Goal: Task Accomplishment & Management: Complete application form

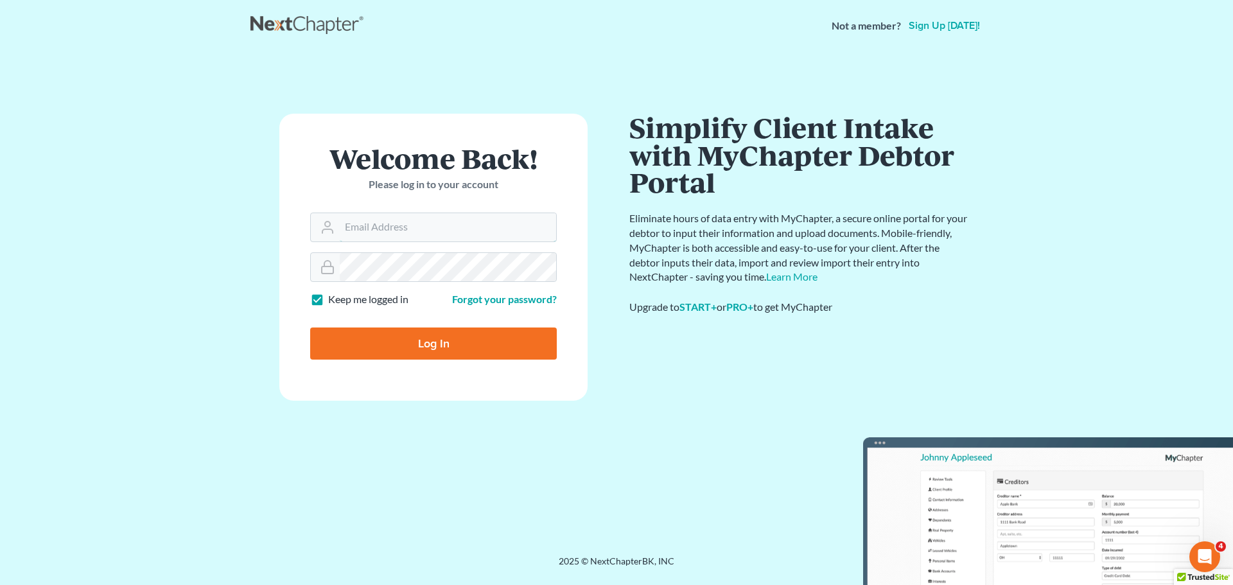
type input "alan@bulielaw.com"
click at [434, 339] on input "Log In" at bounding box center [433, 343] width 247 height 32
type input "Thinking..."
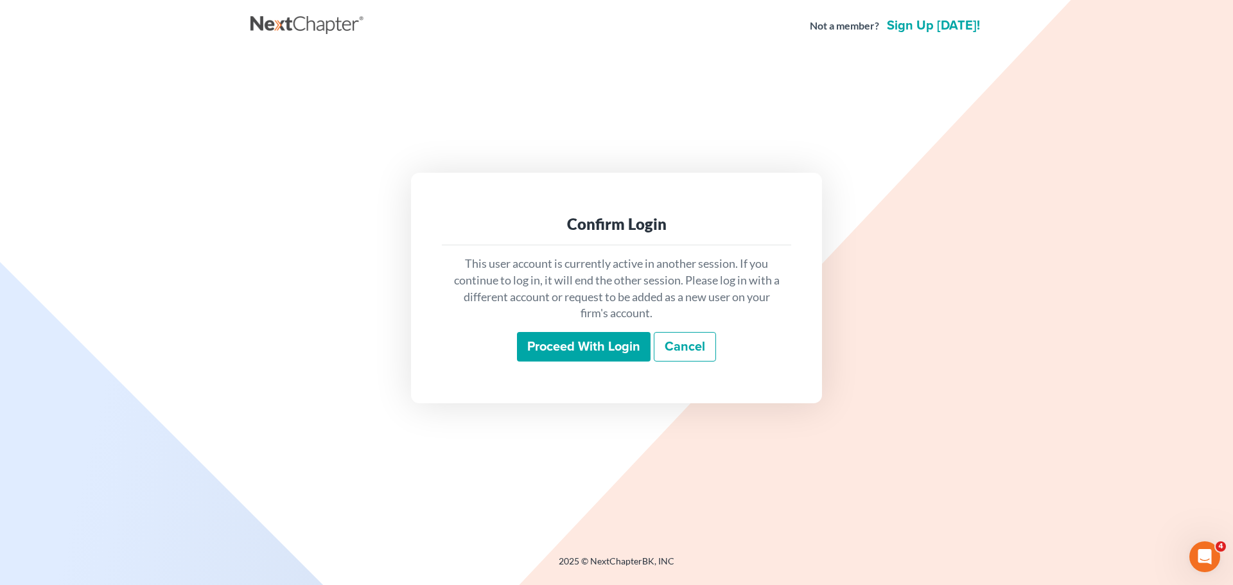
click at [548, 340] on input "Proceed with login" at bounding box center [584, 347] width 134 height 30
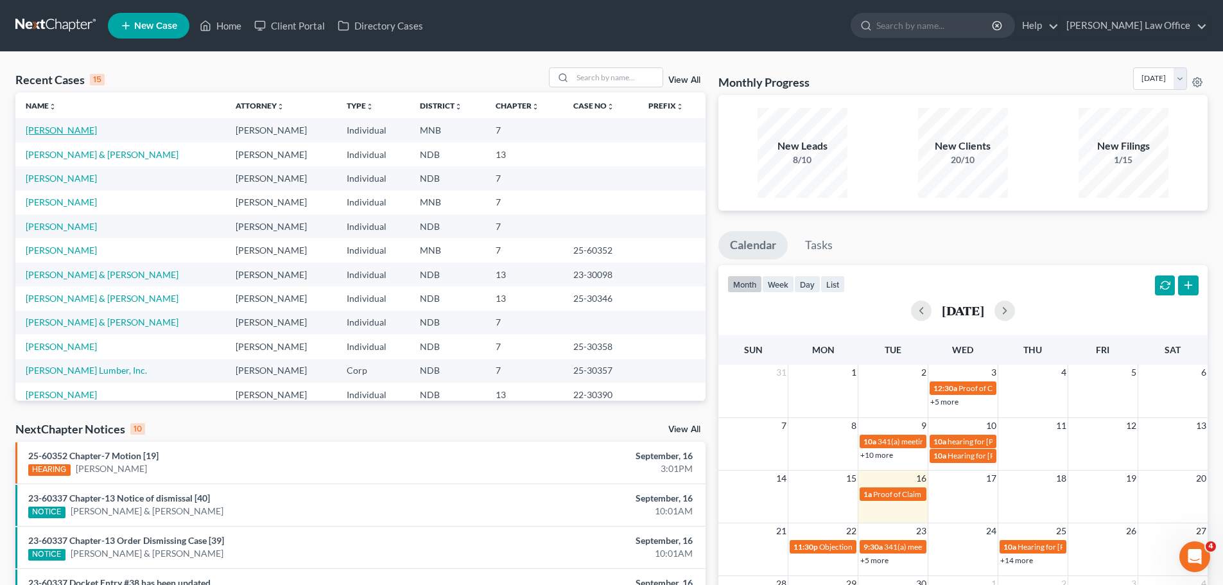
click at [55, 131] on link "[PERSON_NAME]" at bounding box center [61, 130] width 71 height 11
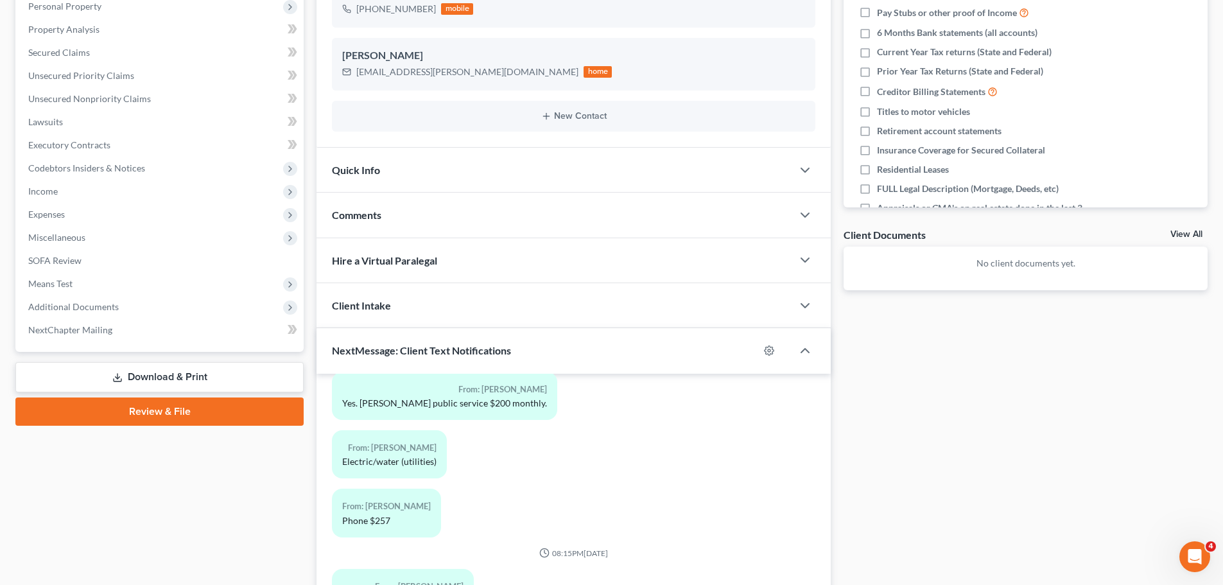
scroll to position [257, 0]
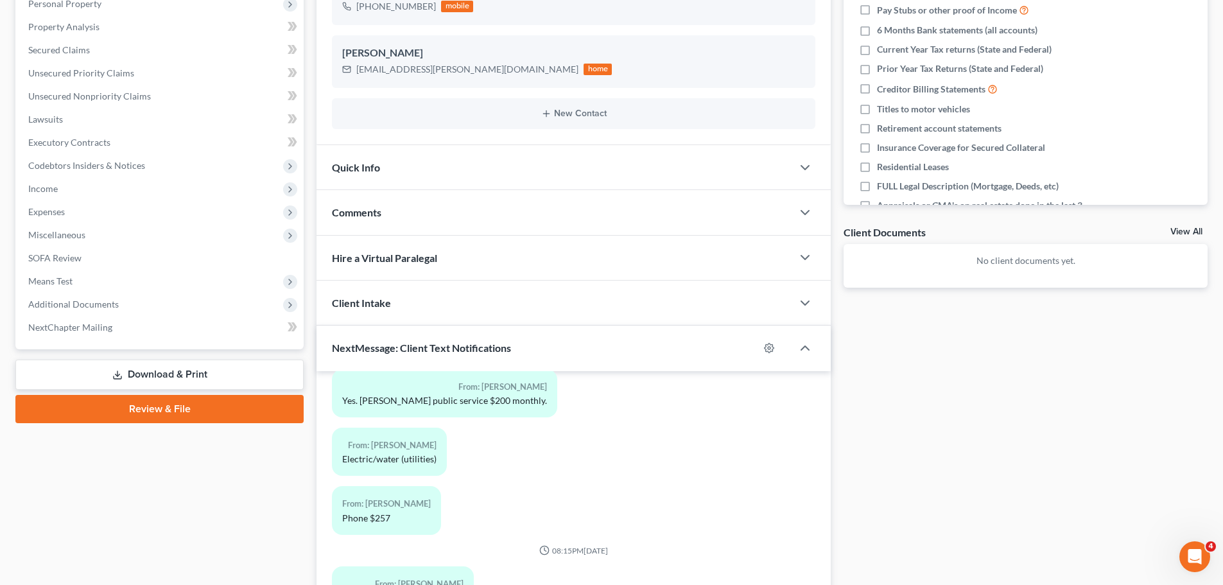
click at [168, 375] on link "Download & Print" at bounding box center [159, 375] width 288 height 30
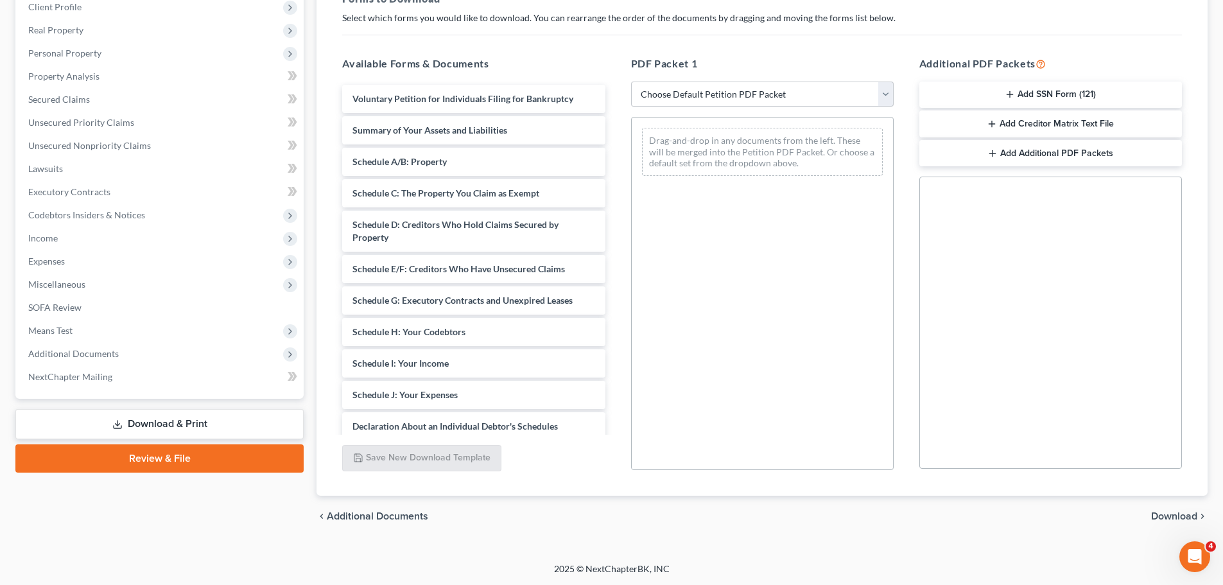
scroll to position [208, 0]
click at [887, 91] on select "Choose Default Petition PDF Packet Complete Bankruptcy Petition (all forms and …" at bounding box center [762, 94] width 263 height 26
select select "0"
click at [636, 81] on select "Choose Default Petition PDF Packet Complete Bankruptcy Petition (all forms and …" at bounding box center [762, 94] width 263 height 26
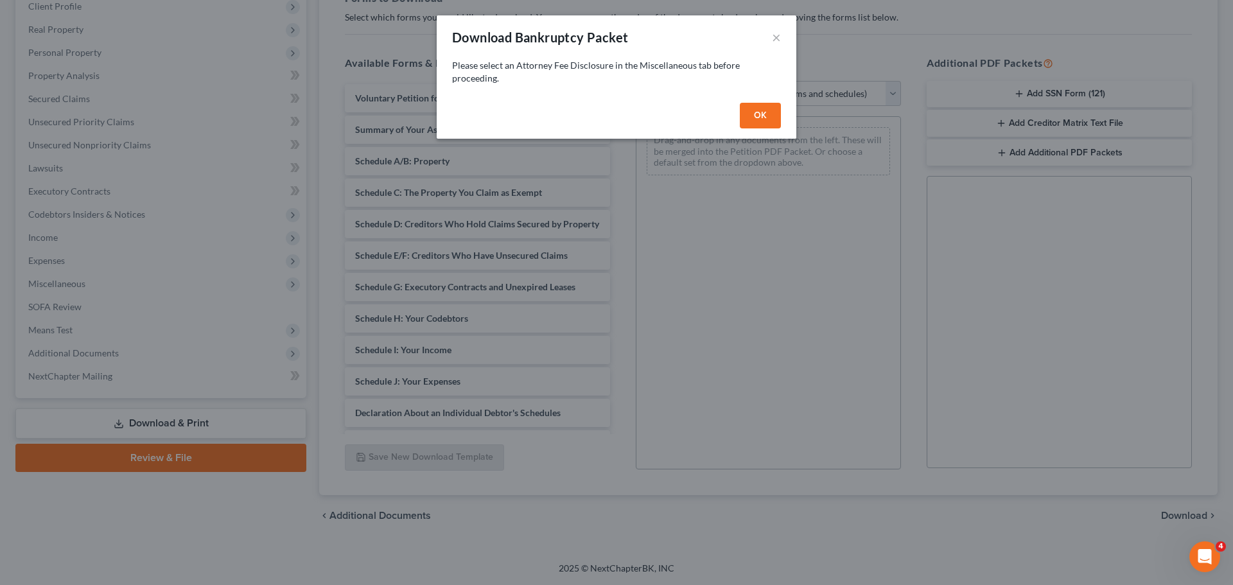
click at [760, 113] on button "OK" at bounding box center [760, 116] width 41 height 26
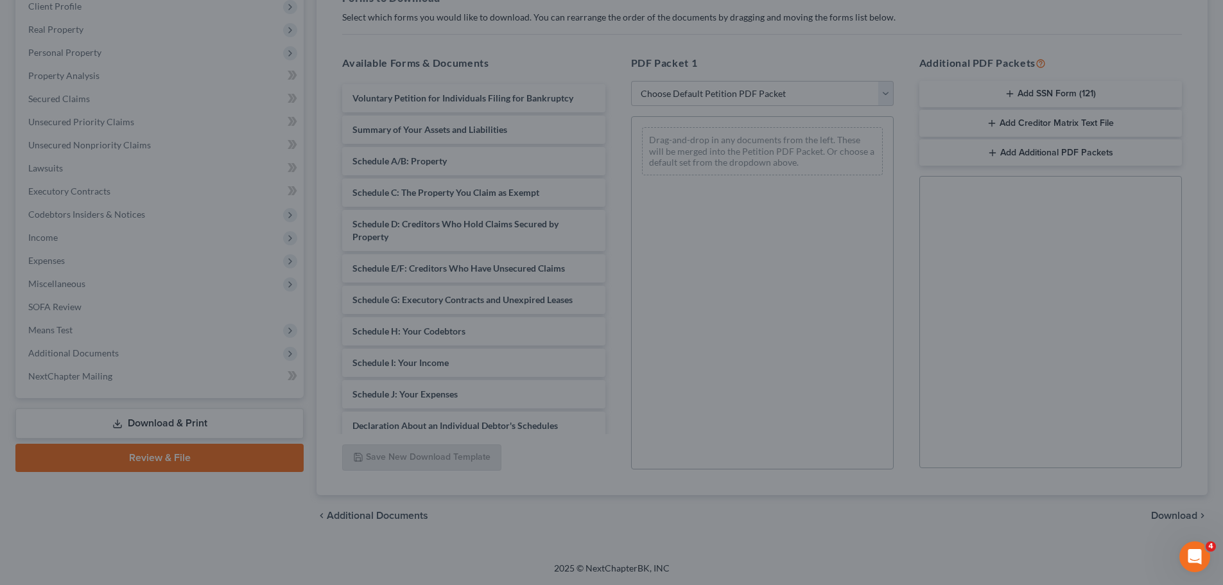
click at [760, 112] on div at bounding box center [611, 292] width 1223 height 585
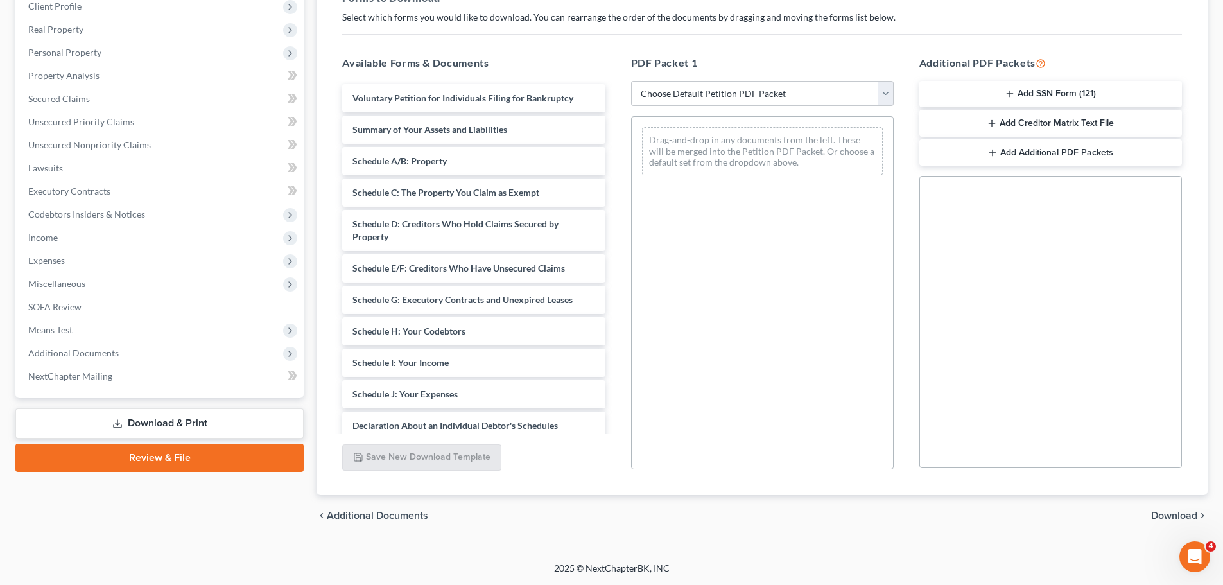
click at [887, 91] on select "Choose Default Petition PDF Packet Complete Bankruptcy Petition (all forms and …" at bounding box center [762, 94] width 263 height 26
select select "0"
click at [636, 81] on select "Choose Default Petition PDF Packet Complete Bankruptcy Petition (all forms and …" at bounding box center [762, 94] width 263 height 26
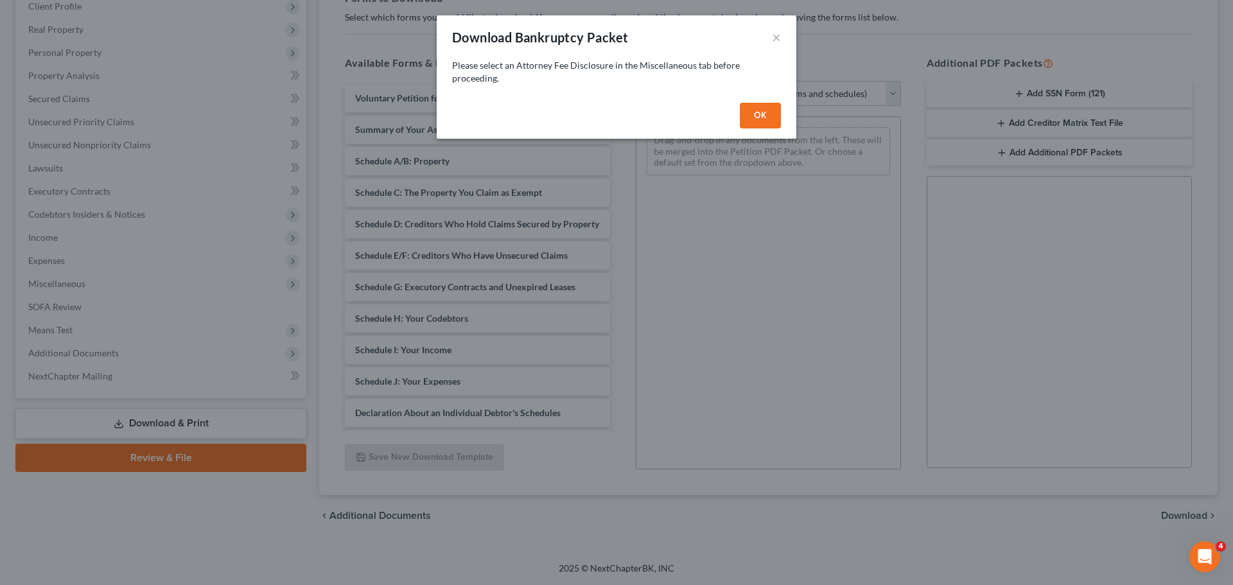
click at [761, 116] on button "OK" at bounding box center [760, 116] width 41 height 26
select select
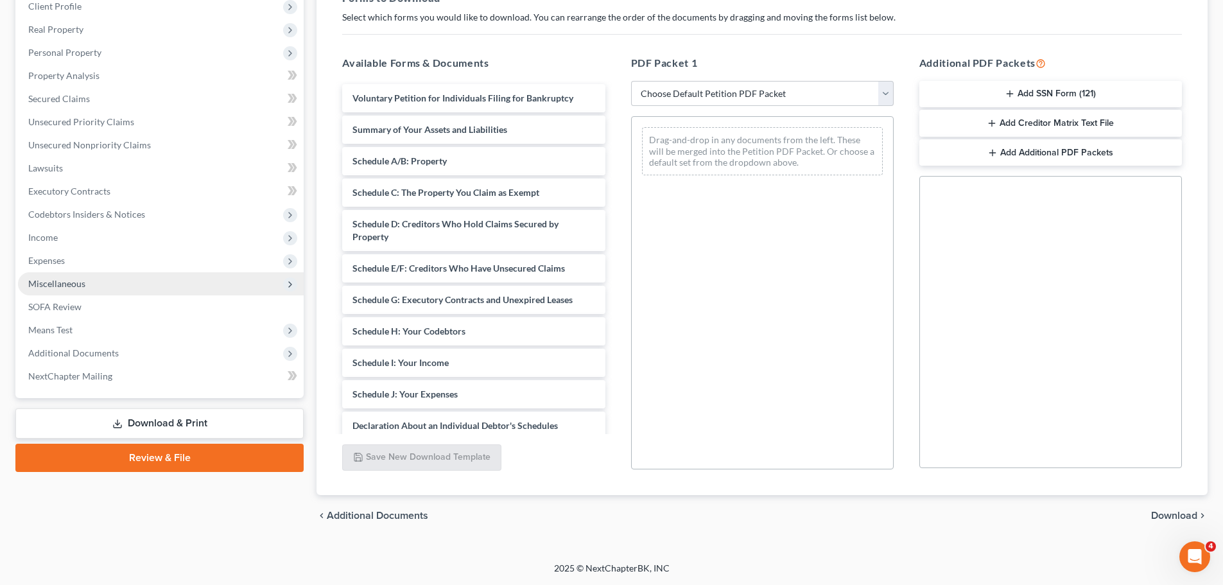
click at [60, 284] on span "Miscellaneous" at bounding box center [56, 283] width 57 height 11
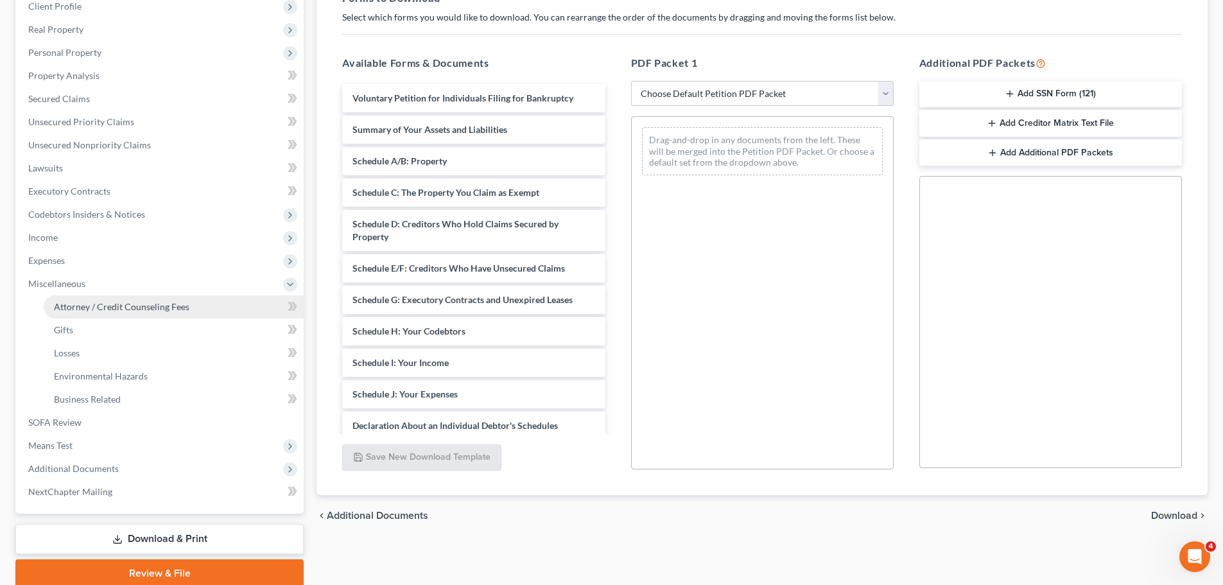
click at [109, 307] on span "Attorney / Credit Counseling Fees" at bounding box center [121, 306] width 135 height 11
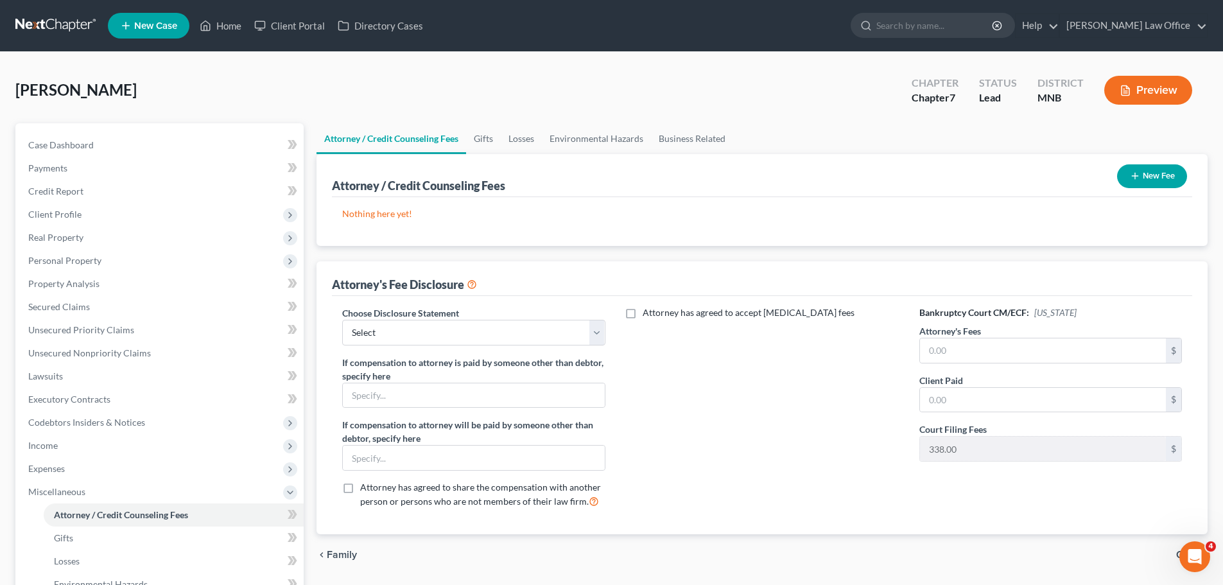
click at [1158, 176] on button "New Fee" at bounding box center [1152, 176] width 70 height 24
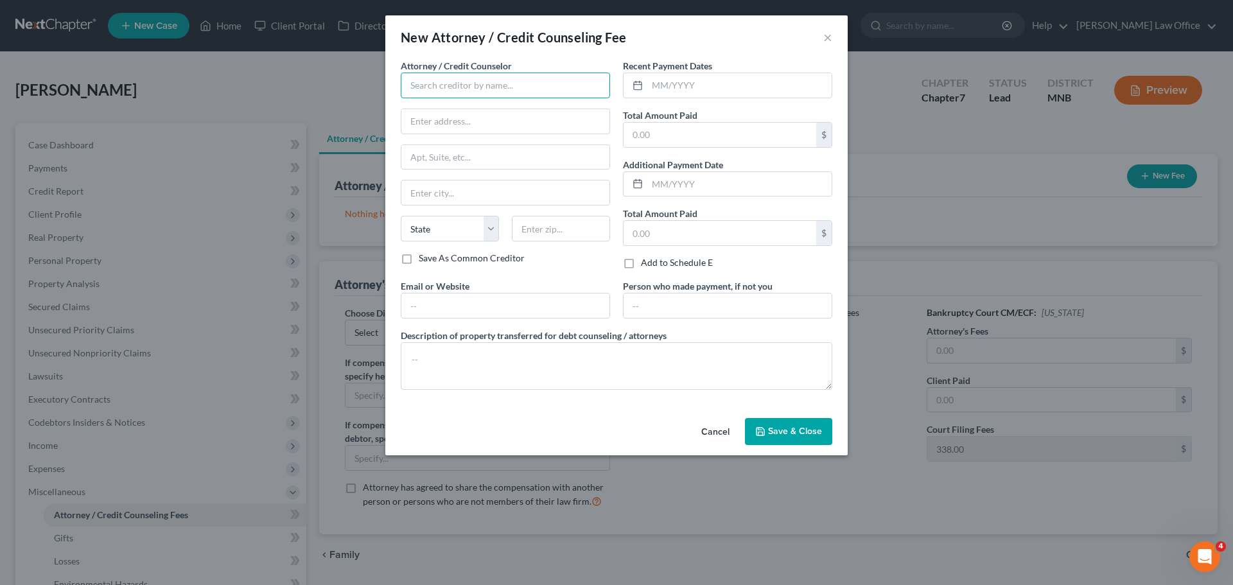
click at [441, 89] on input "text" at bounding box center [505, 86] width 209 height 26
type input "b"
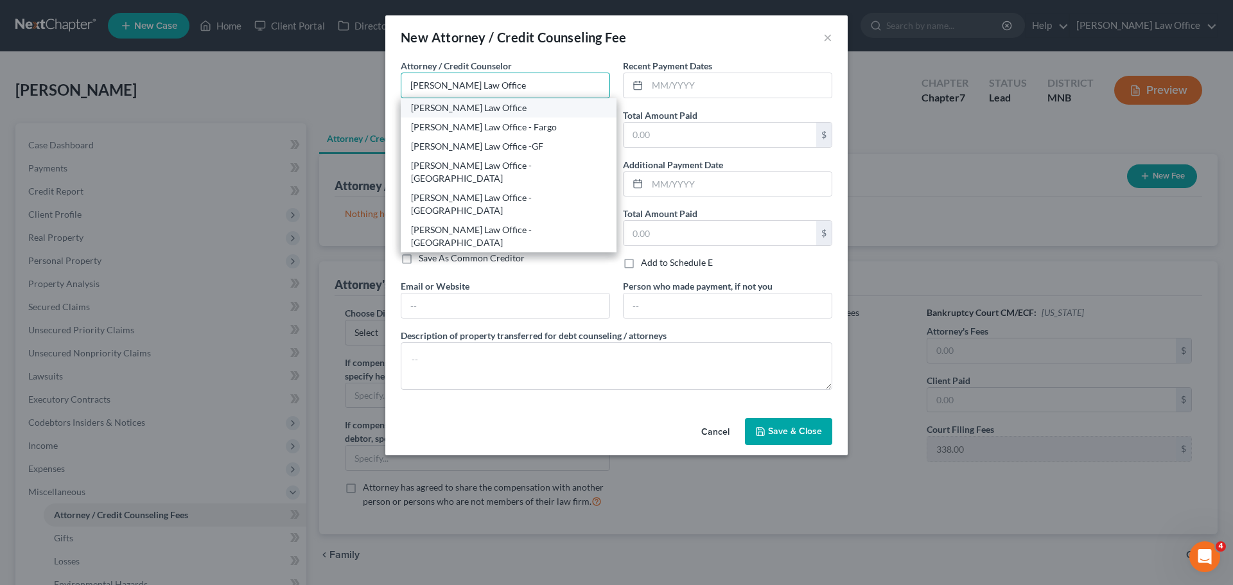
type input "[PERSON_NAME] Law Office"
click at [448, 112] on div "[PERSON_NAME] Law Office" at bounding box center [508, 107] width 195 height 13
type input "[PERSON_NAME] Law Office"
type input "PO Box 876"
type input "Winona"
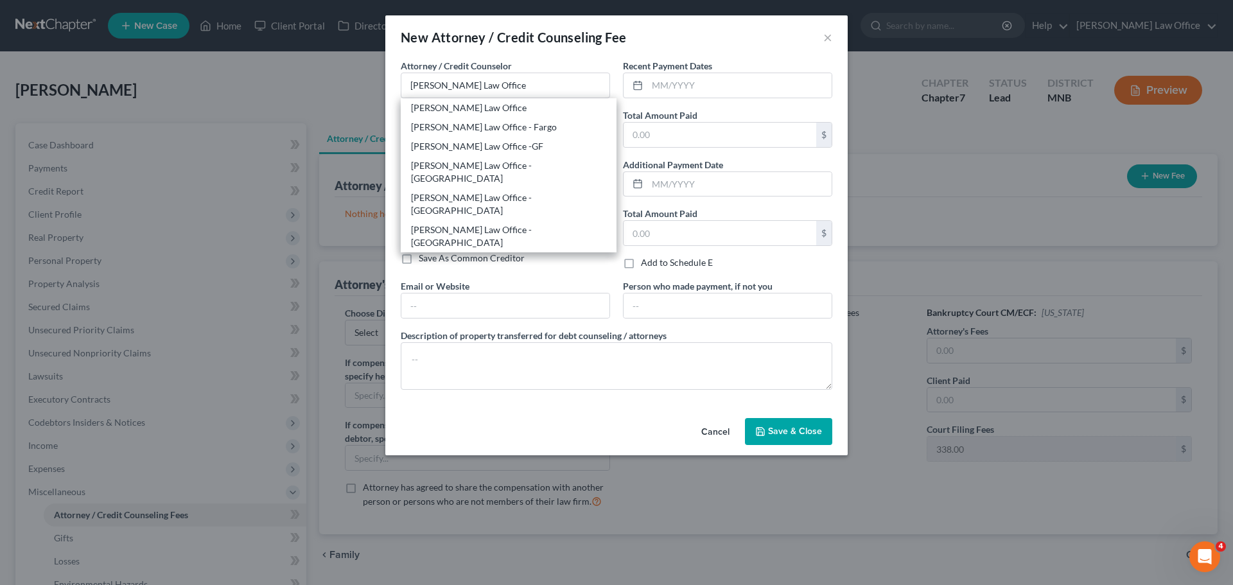
select select "24"
type input "55987"
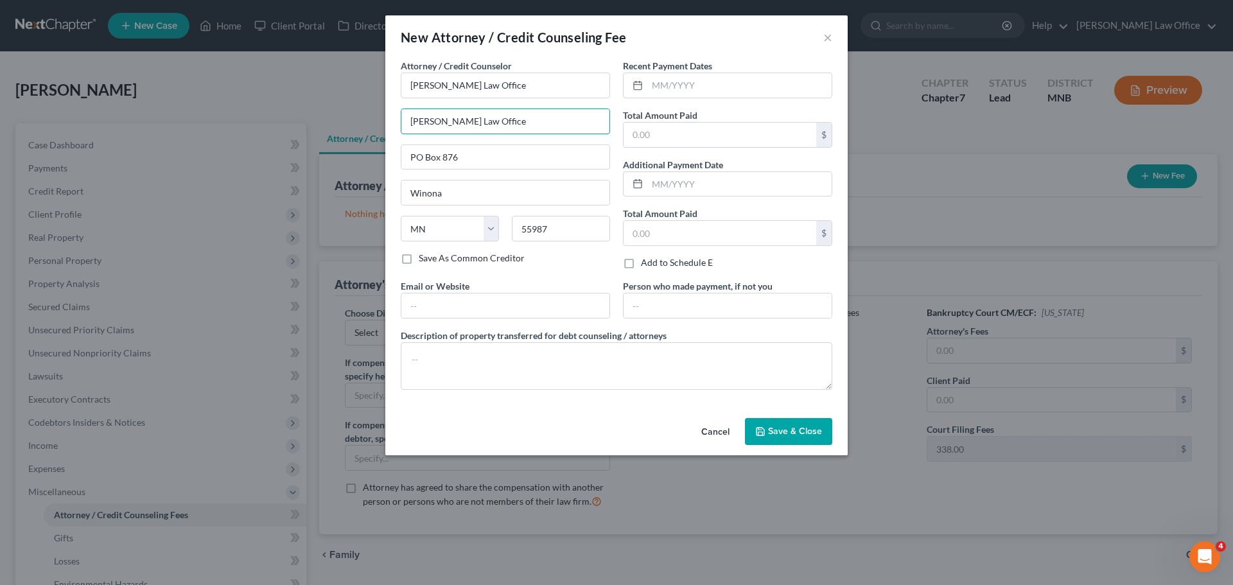
drag, startPoint x: 500, startPoint y: 122, endPoint x: 304, endPoint y: 120, distance: 195.2
click at [304, 120] on div "New Attorney / Credit Counseling Fee × Attorney / Credit Counselor * [PERSON_NA…" at bounding box center [616, 292] width 1233 height 585
type input "Attn [PERSON_NAME]"
click at [419, 256] on label "Save As Common Creditor" at bounding box center [472, 258] width 106 height 13
click at [424, 256] on input "Save As Common Creditor" at bounding box center [428, 256] width 8 height 8
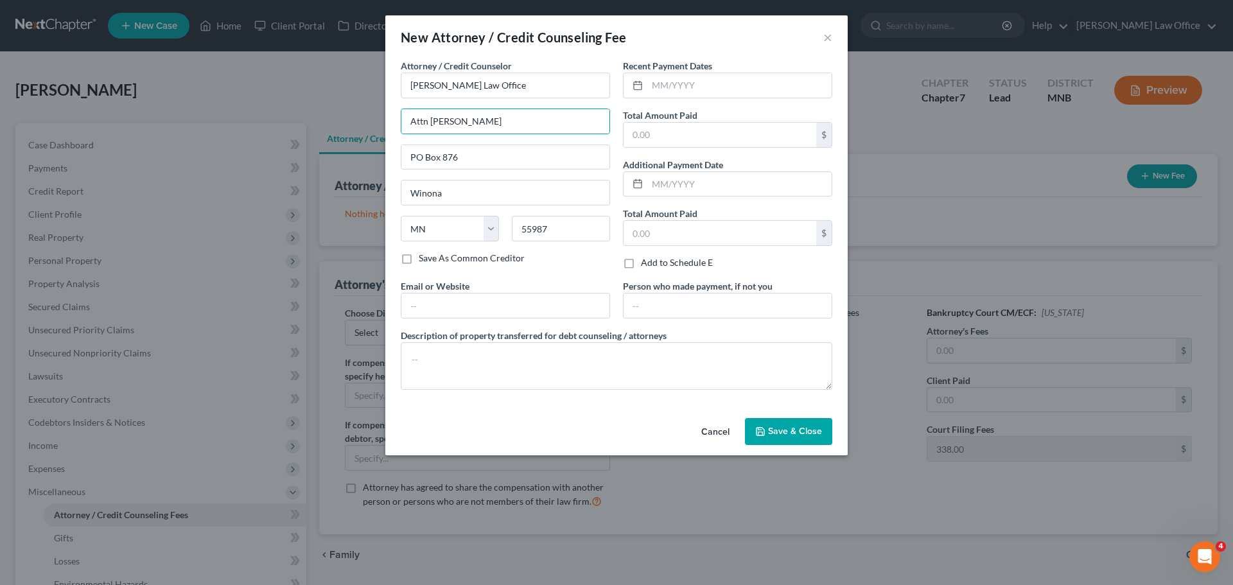
checkbox input "true"
click at [707, 83] on input "text" at bounding box center [739, 85] width 184 height 24
type input "08/2025"
drag, startPoint x: 661, startPoint y: 134, endPoint x: 668, endPoint y: 133, distance: 7.1
click at [662, 134] on input "text" at bounding box center [719, 135] width 193 height 24
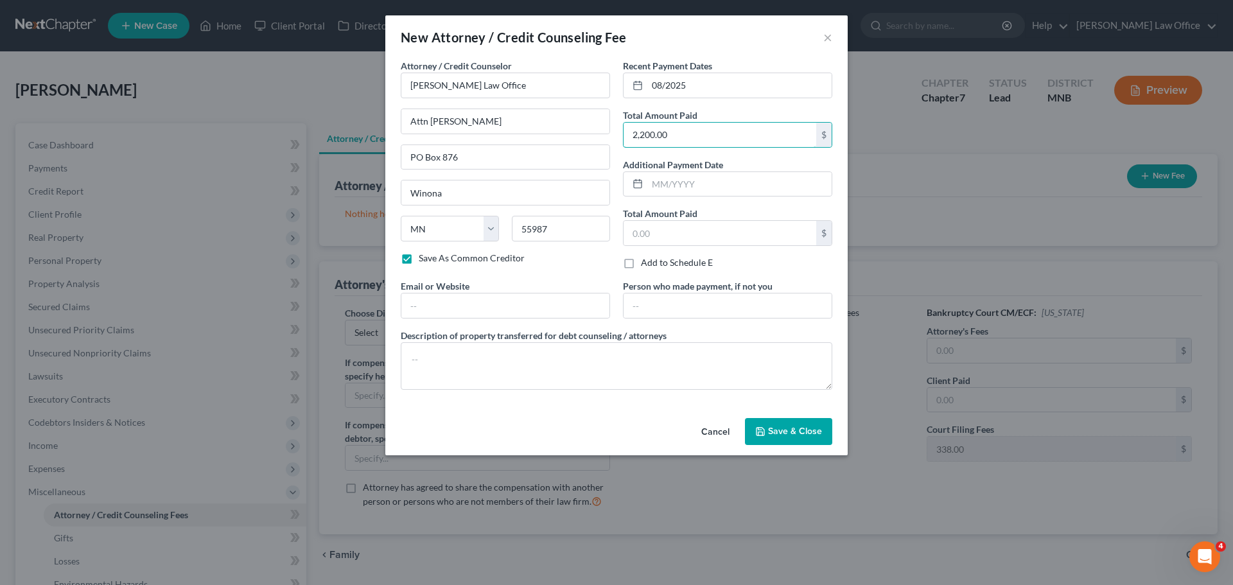
type input "2,200.00"
click at [804, 440] on button "Save & Close" at bounding box center [788, 431] width 87 height 27
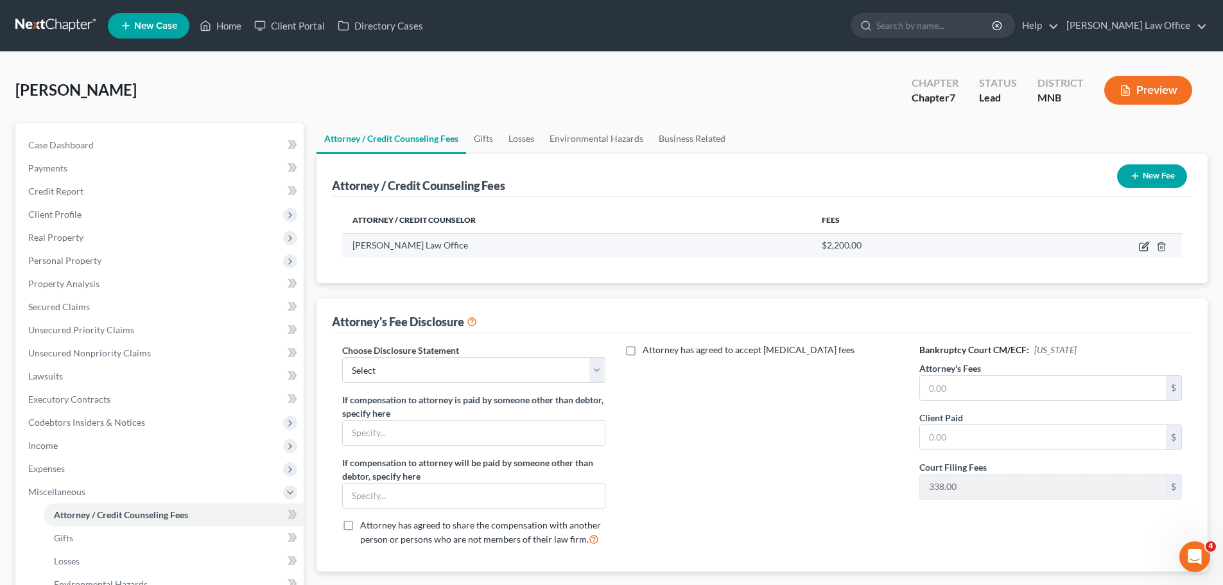
click at [1146, 246] on icon "button" at bounding box center [1145, 245] width 6 height 6
select select "24"
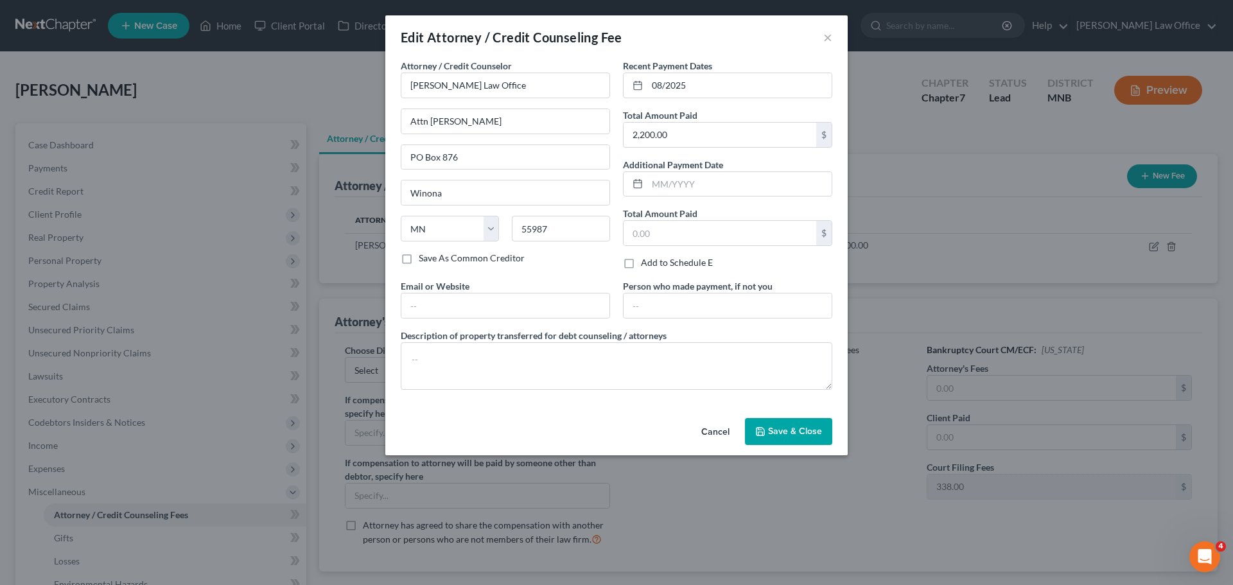
click at [778, 426] on span "Save & Close" at bounding box center [795, 431] width 54 height 11
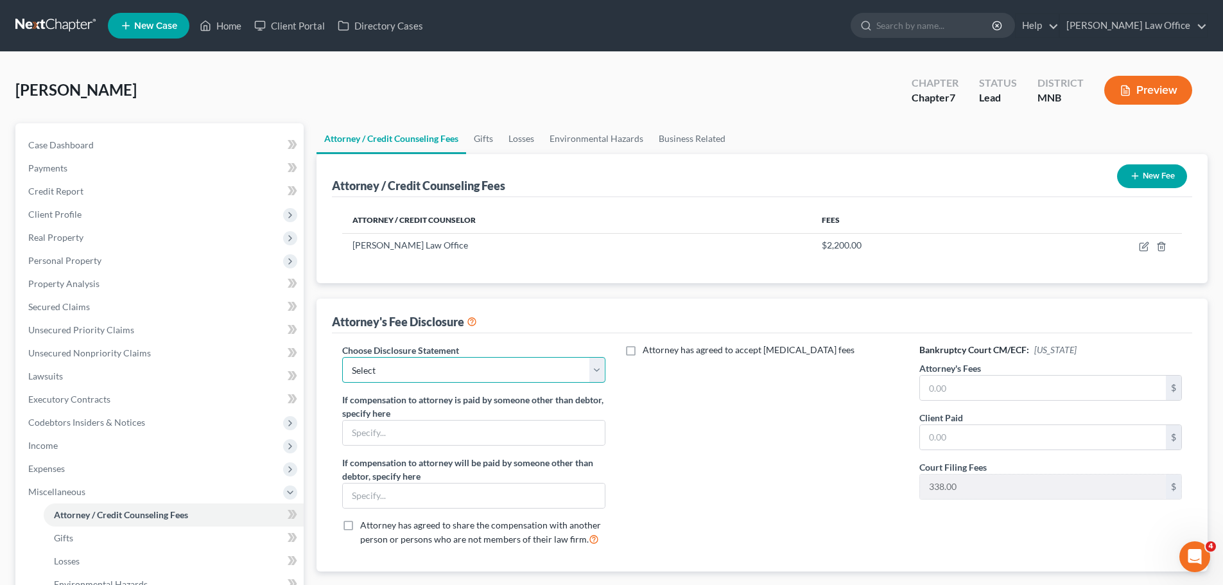
click at [598, 368] on select "Select Chapter 7/Conversion ND [MEDICAL_DATA] Fee Disclosure MN [MEDICAL_DATA] …" at bounding box center [473, 370] width 263 height 26
select select "5"
click at [342, 357] on select "Select Chapter 7/Conversion ND [MEDICAL_DATA] Fee Disclosure MN [MEDICAL_DATA] …" at bounding box center [473, 370] width 263 height 26
click at [970, 385] on input "text" at bounding box center [1043, 388] width 246 height 24
type input "1,862.00"
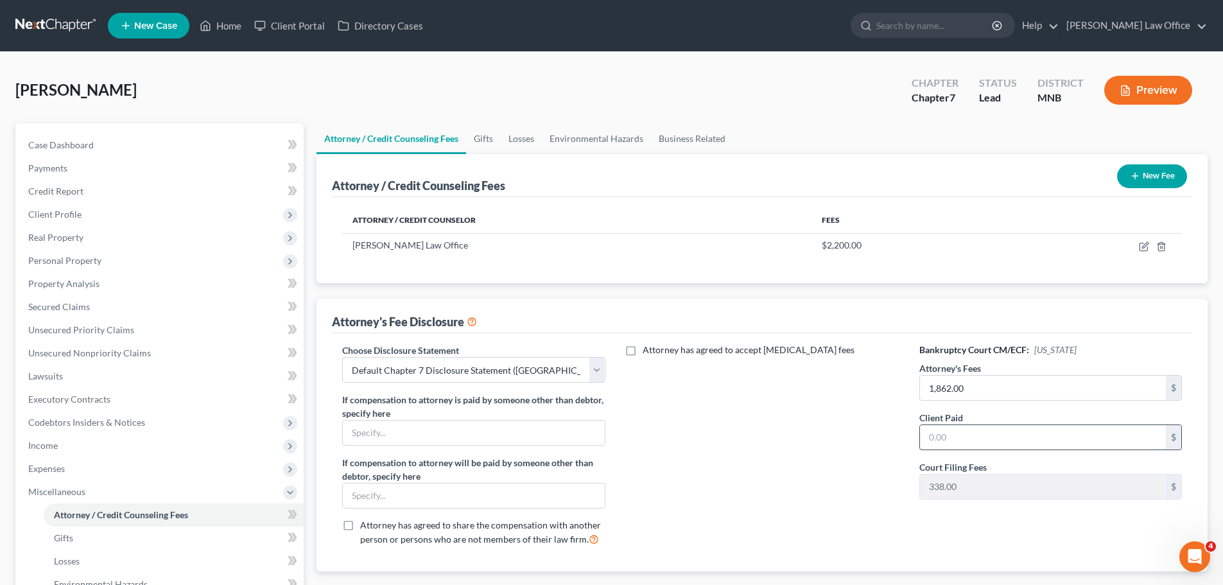
click at [970, 429] on input "text" at bounding box center [1043, 437] width 246 height 24
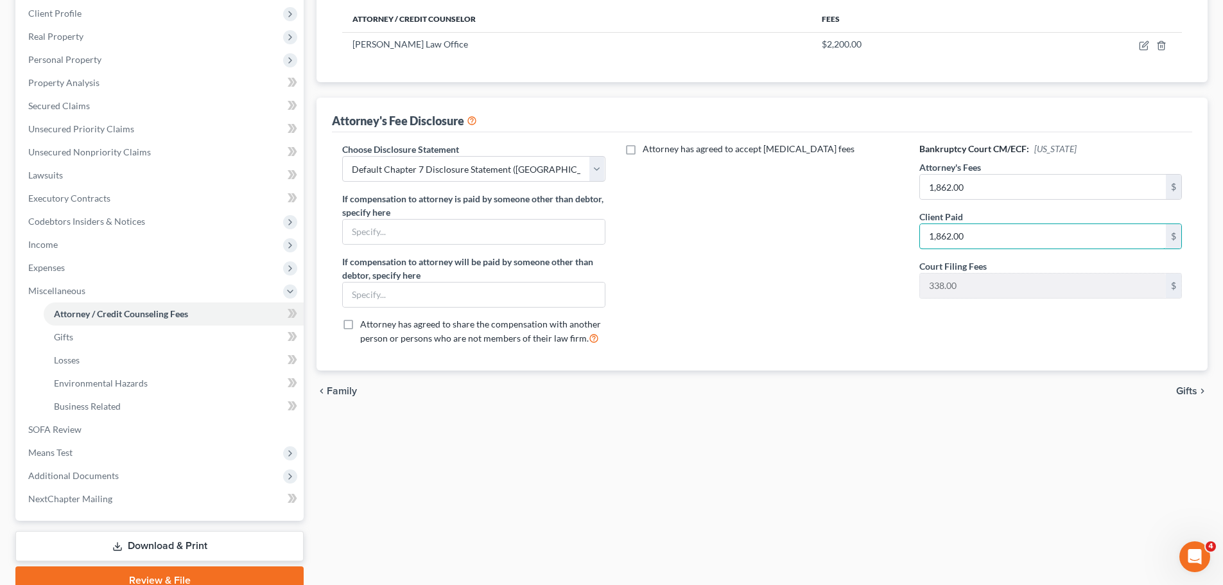
scroll to position [259, 0]
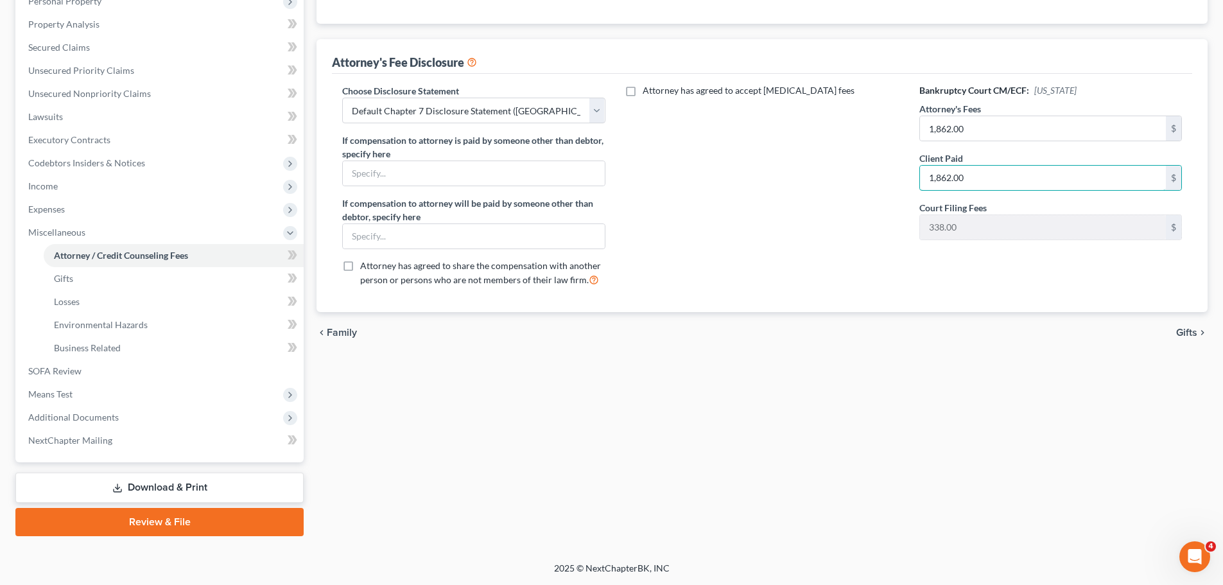
type input "1,862.00"
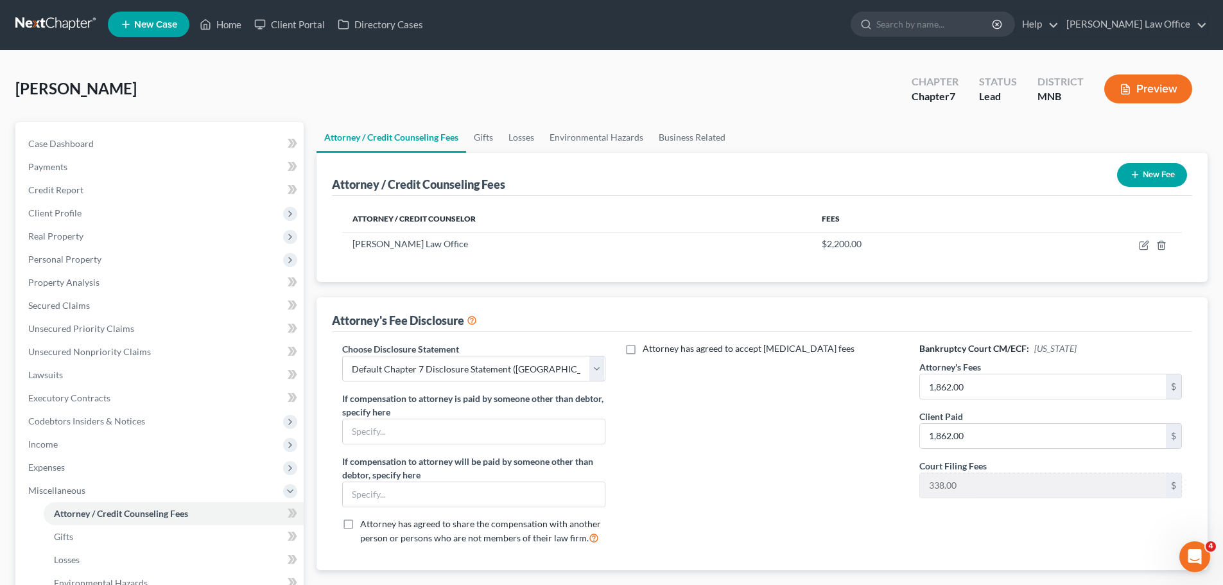
scroll to position [0, 0]
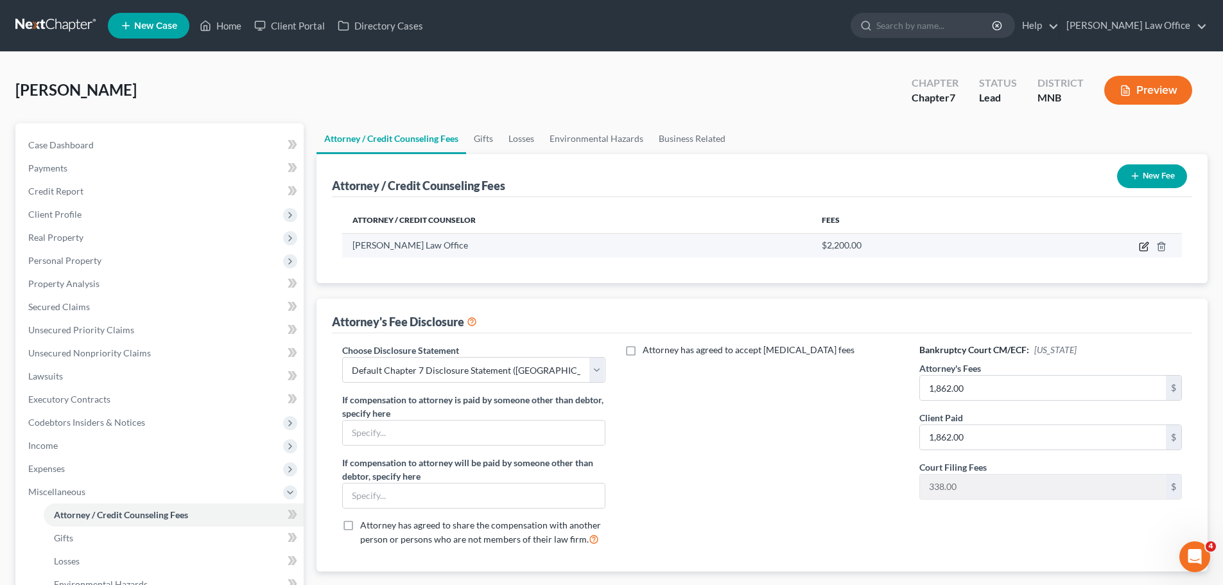
click at [1141, 241] on icon "button" at bounding box center [1144, 246] width 10 height 10
select select "24"
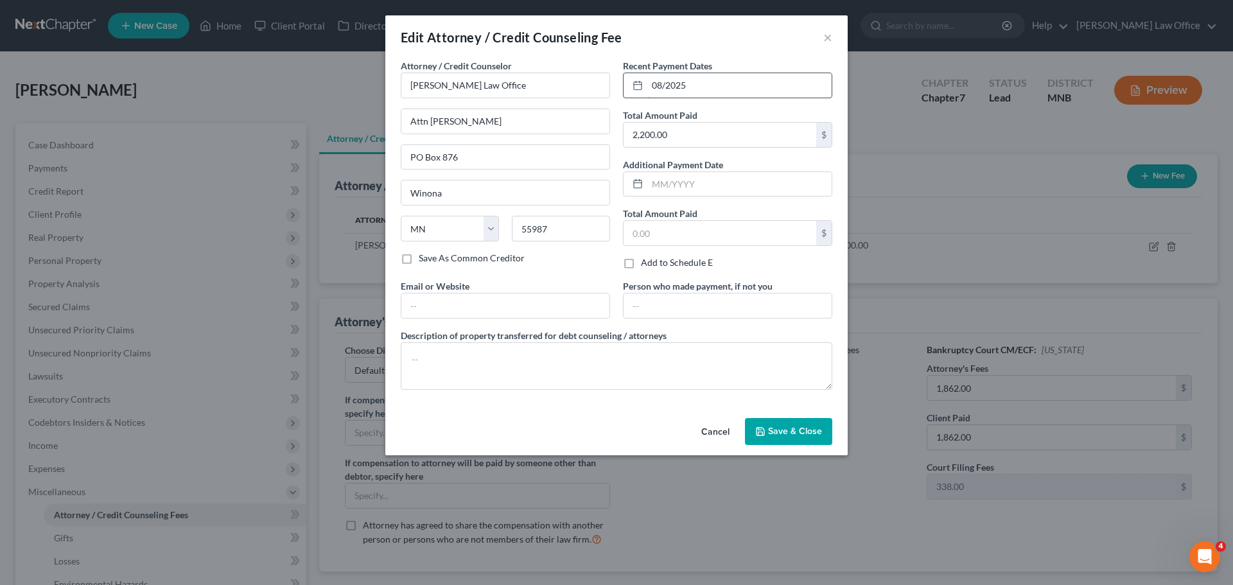
click at [697, 83] on input "08/2025" at bounding box center [739, 85] width 184 height 24
type input "0"
type input "06/2025"
click at [793, 436] on span "Save & Close" at bounding box center [795, 431] width 54 height 11
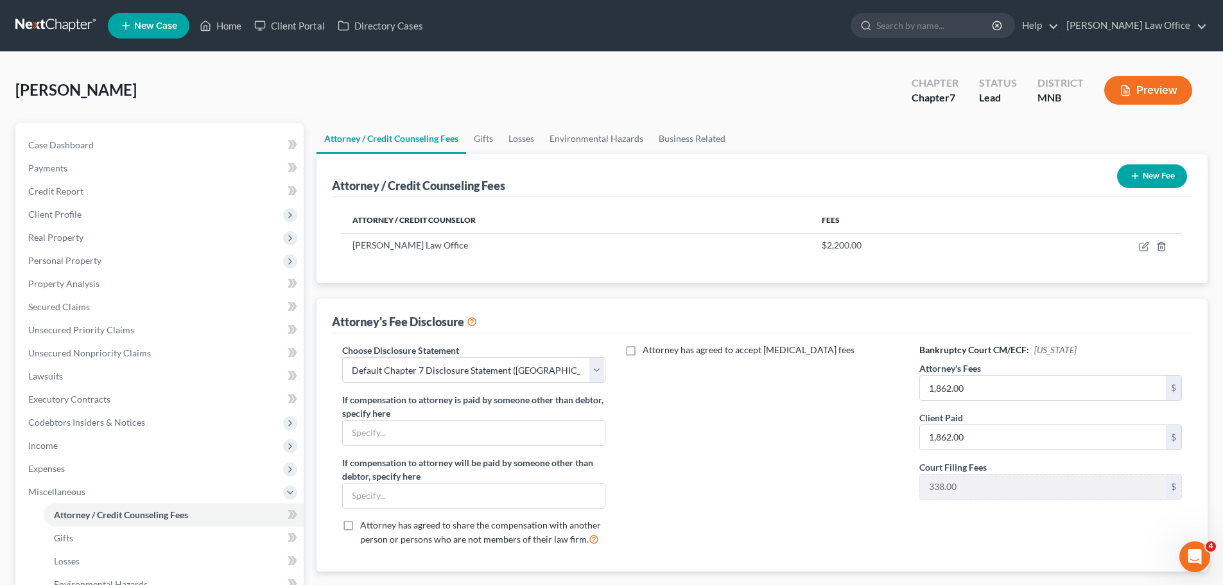
click at [1162, 176] on button "New Fee" at bounding box center [1152, 176] width 70 height 24
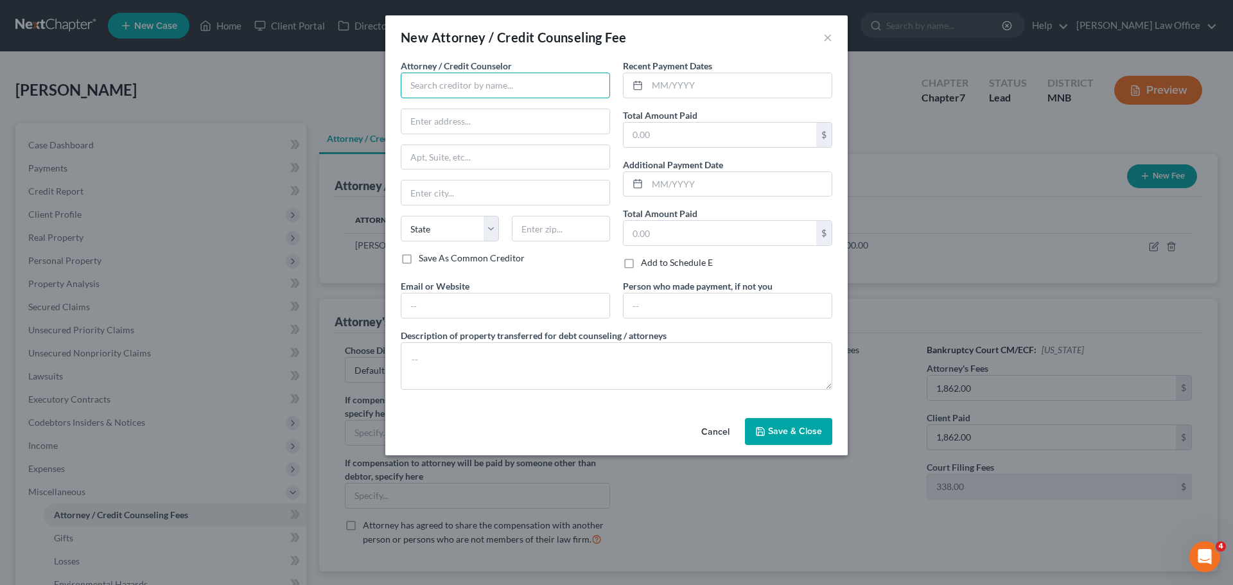
click at [451, 83] on input "text" at bounding box center [505, 86] width 209 height 26
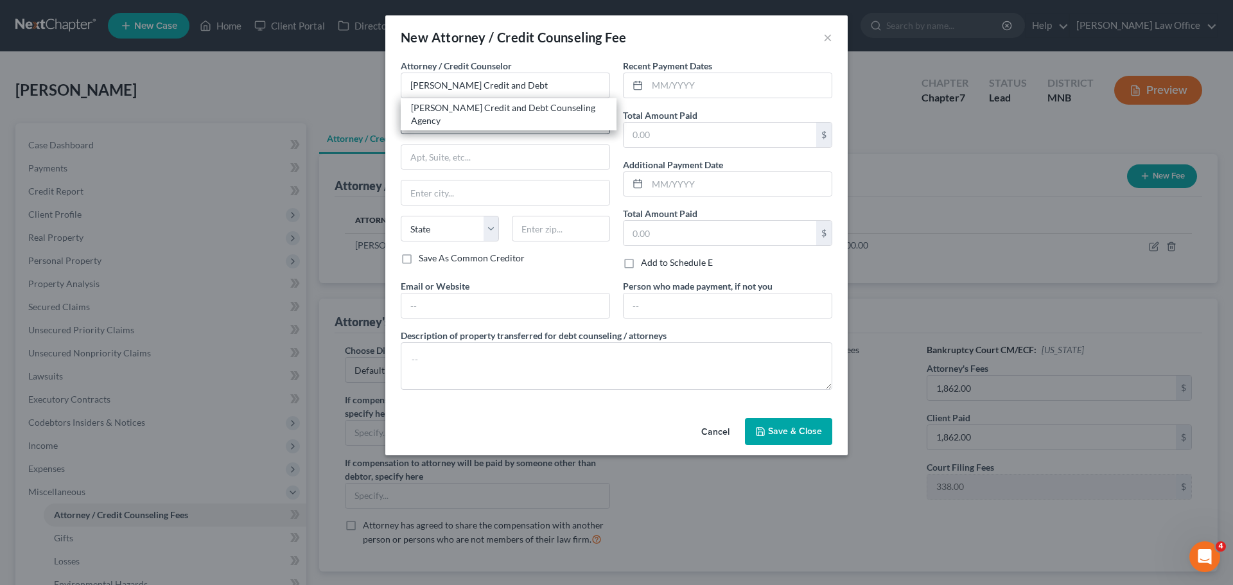
click at [453, 120] on div "Attorney / Credit Counselor * [PERSON_NAME] Credit and Debt [PERSON_NAME] Credi…" at bounding box center [505, 155] width 209 height 193
click at [593, 436] on div "Cancel Save & Close" at bounding box center [616, 434] width 462 height 42
click at [553, 109] on div "[PERSON_NAME] Credit and Debt Counseling Agency" at bounding box center [508, 114] width 195 height 26
type input "[PERSON_NAME] Credit and Debt Counseling Agency"
type input "[STREET_ADDRESS]"
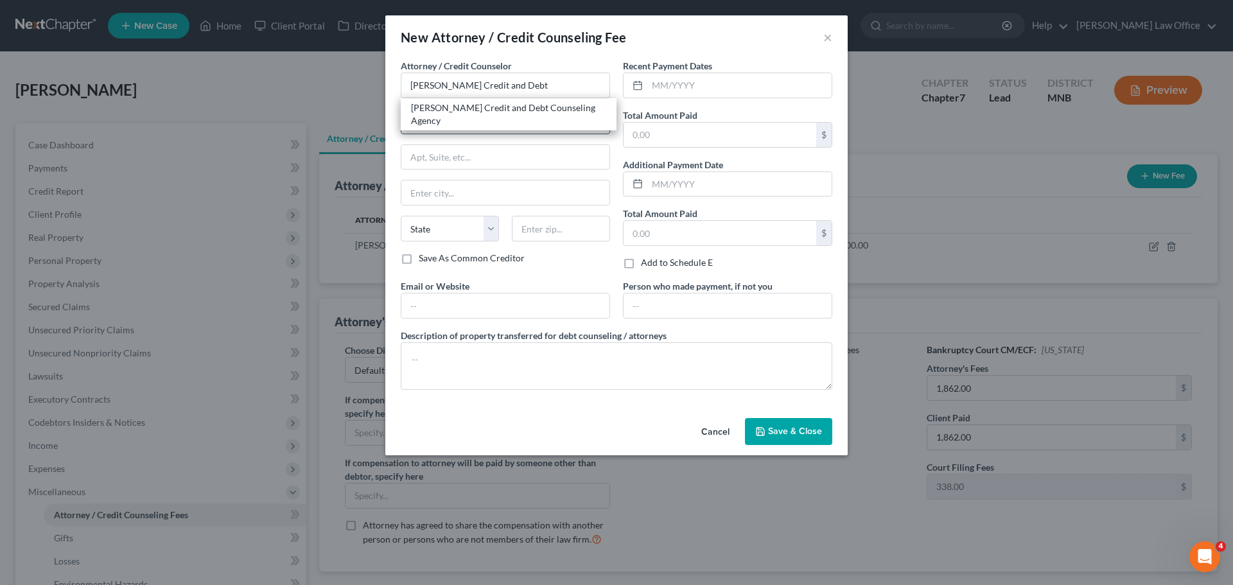
type input "Huron"
select select "43"
type input "57350"
click at [693, 83] on input "text" at bounding box center [739, 85] width 184 height 24
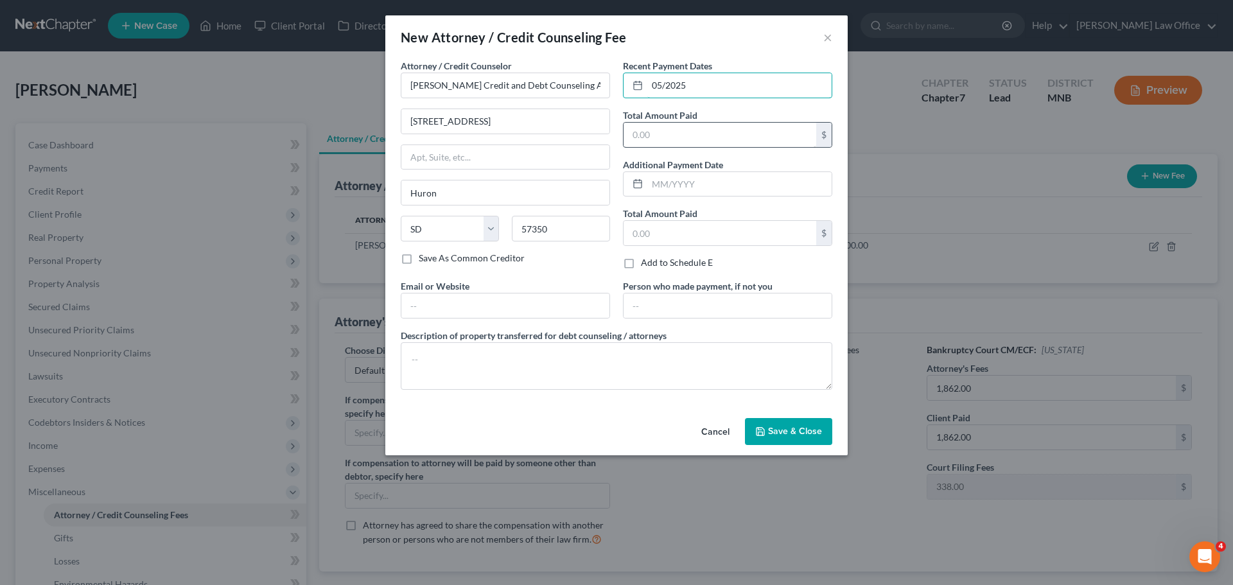
type input "05/2025"
click at [674, 135] on input "text" at bounding box center [719, 135] width 193 height 24
click at [577, 92] on input "[PERSON_NAME] Credit and Debt Counseling Agency" at bounding box center [505, 86] width 209 height 26
type input "A"
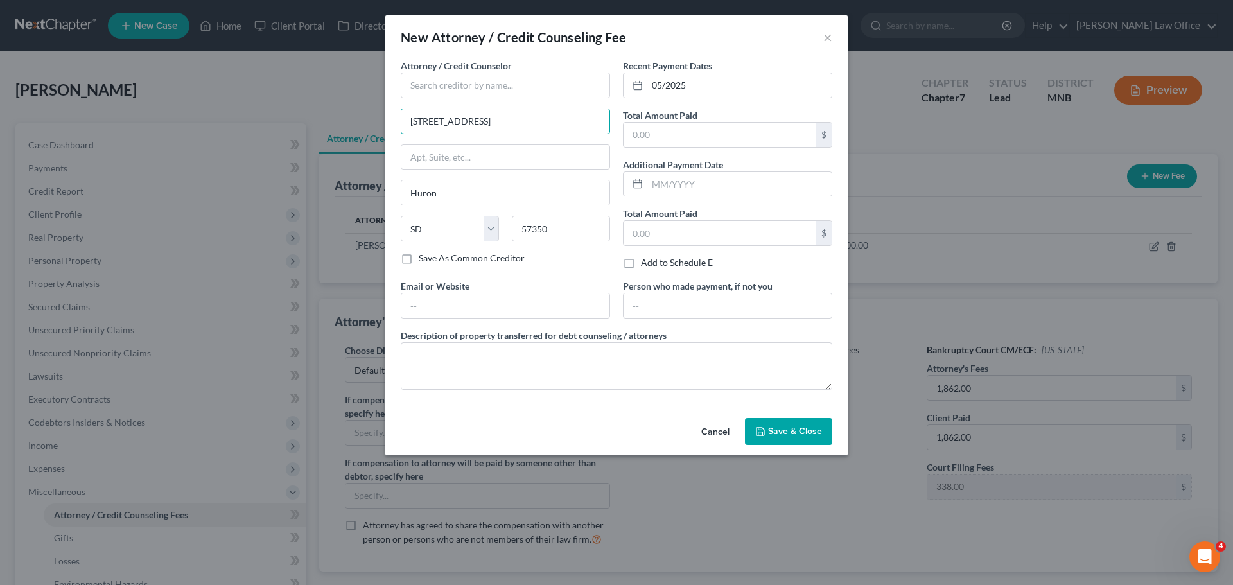
drag, startPoint x: 534, startPoint y: 126, endPoint x: 345, endPoint y: 107, distance: 189.1
click at [346, 107] on div "New Attorney / Credit Counseling Fee × Attorney / Credit Counselor * [GEOGRAPHI…" at bounding box center [616, 292] width 1233 height 585
drag, startPoint x: 471, startPoint y: 193, endPoint x: 300, endPoint y: 192, distance: 170.8
click at [302, 191] on div "New Attorney / Credit Counseling Fee × Attorney / Credit Counselor * [GEOGRAPHI…" at bounding box center [616, 292] width 1233 height 585
drag, startPoint x: 465, startPoint y: 225, endPoint x: 446, endPoint y: 225, distance: 19.9
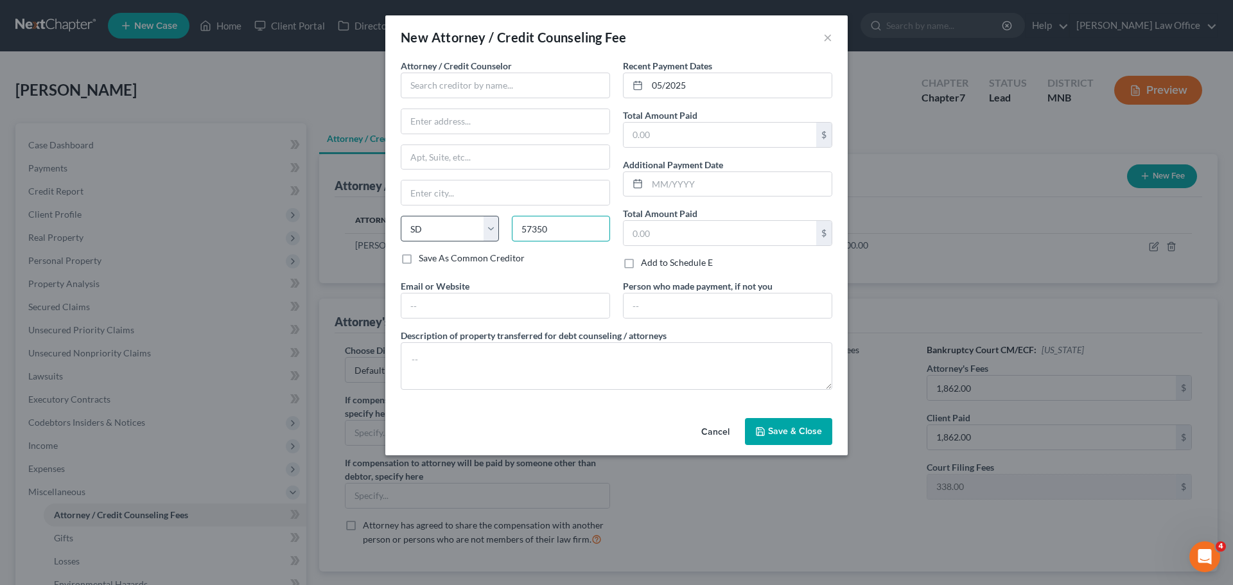
click at [446, 225] on div "State [US_STATE] AK AR AZ CA CO CT DE DC [GEOGRAPHIC_DATA] [GEOGRAPHIC_DATA] GU…" at bounding box center [505, 234] width 222 height 36
drag, startPoint x: 444, startPoint y: 224, endPoint x: 423, endPoint y: 227, distance: 20.8
click at [426, 227] on select "State [US_STATE] AK AR AZ CA CO CT DE DC [GEOGRAPHIC_DATA] [GEOGRAPHIC_DATA] GU…" at bounding box center [450, 229] width 98 height 26
click at [449, 229] on select "State [US_STATE] AK AR AZ CA CO CT DE DC [GEOGRAPHIC_DATA] [GEOGRAPHIC_DATA] GU…" at bounding box center [450, 229] width 98 height 26
drag, startPoint x: 410, startPoint y: 229, endPoint x: 441, endPoint y: 232, distance: 31.0
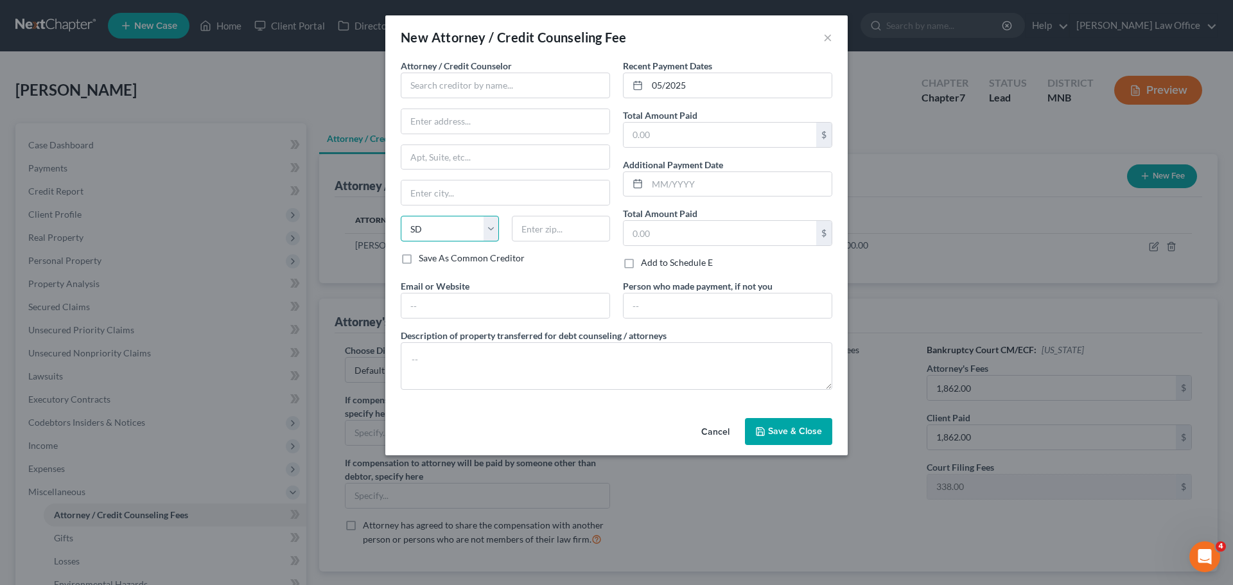
click at [443, 232] on select "State [US_STATE] AK AR AZ CA CO CT DE DC [GEOGRAPHIC_DATA] [GEOGRAPHIC_DATA] GU…" at bounding box center [450, 229] width 98 height 26
click at [432, 81] on input "text" at bounding box center [505, 86] width 209 height 26
click at [442, 105] on div "[DOMAIN_NAME]" at bounding box center [478, 107] width 134 height 13
type input "[DOMAIN_NAME]"
type input "[STREET_ADDRESS]"
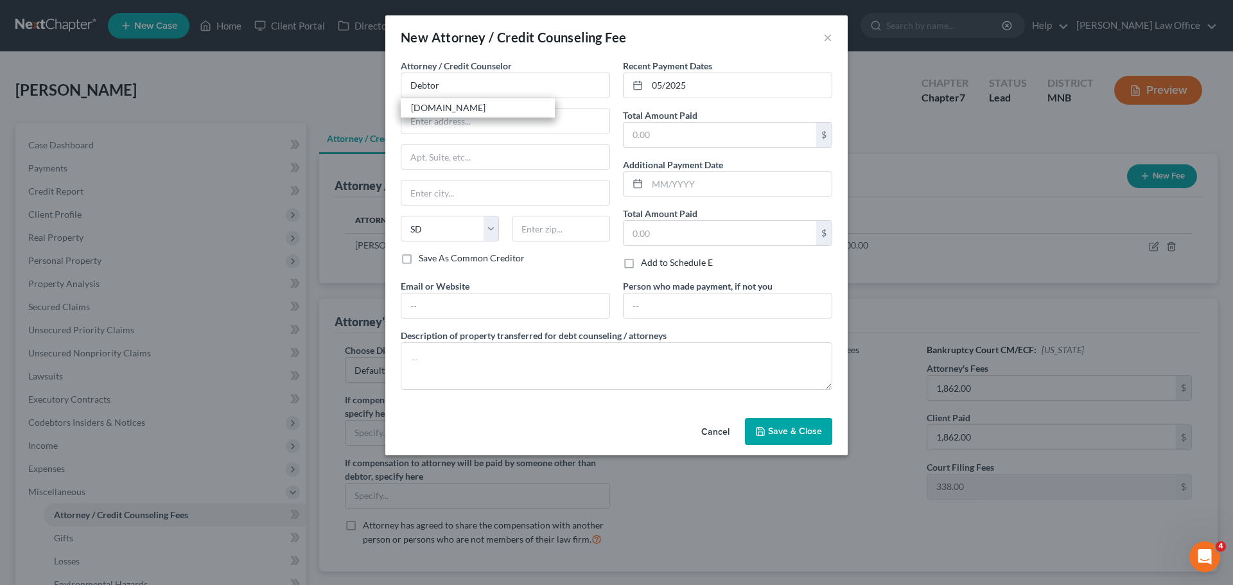
type input "[GEOGRAPHIC_DATA]"
select select "33"
type input "07306"
click at [788, 428] on span "Save & Close" at bounding box center [795, 431] width 54 height 11
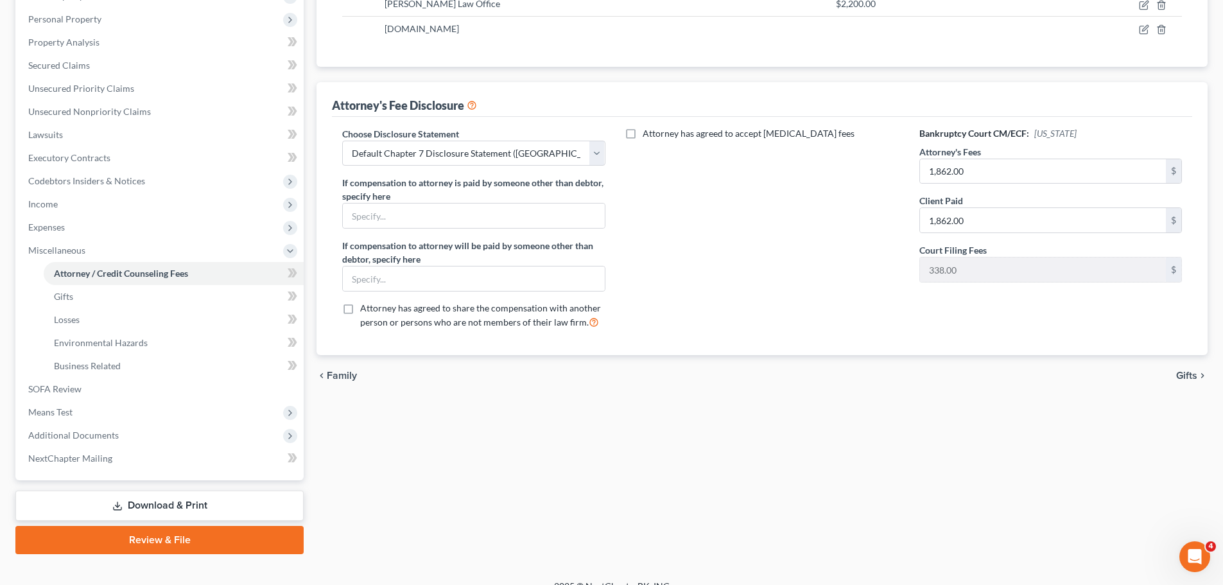
scroll to position [259, 0]
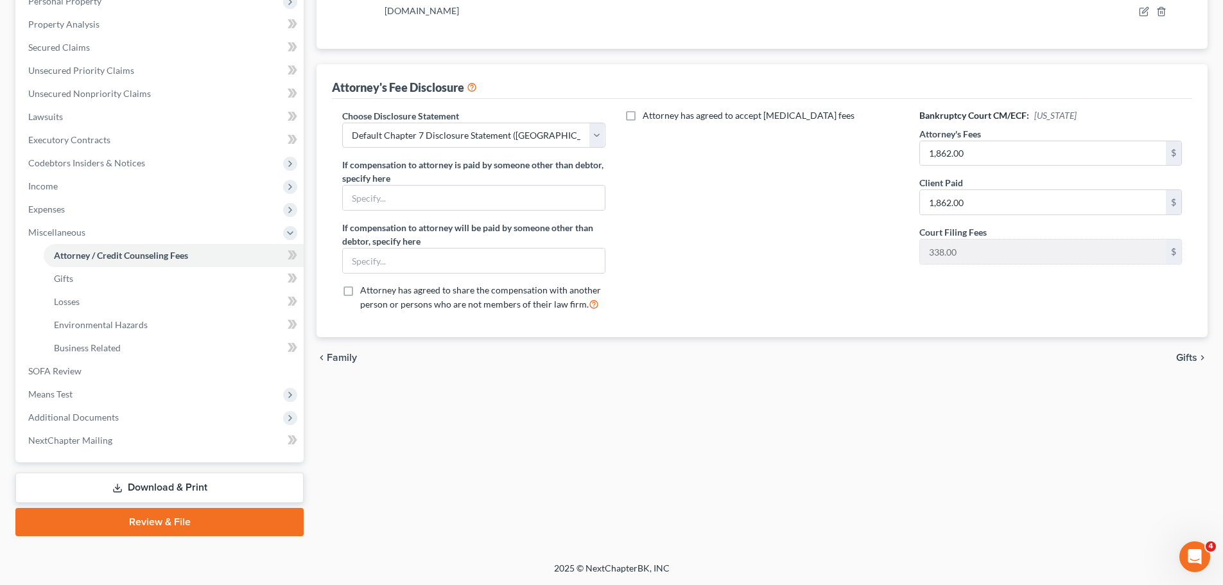
click at [194, 482] on link "Download & Print" at bounding box center [159, 488] width 288 height 30
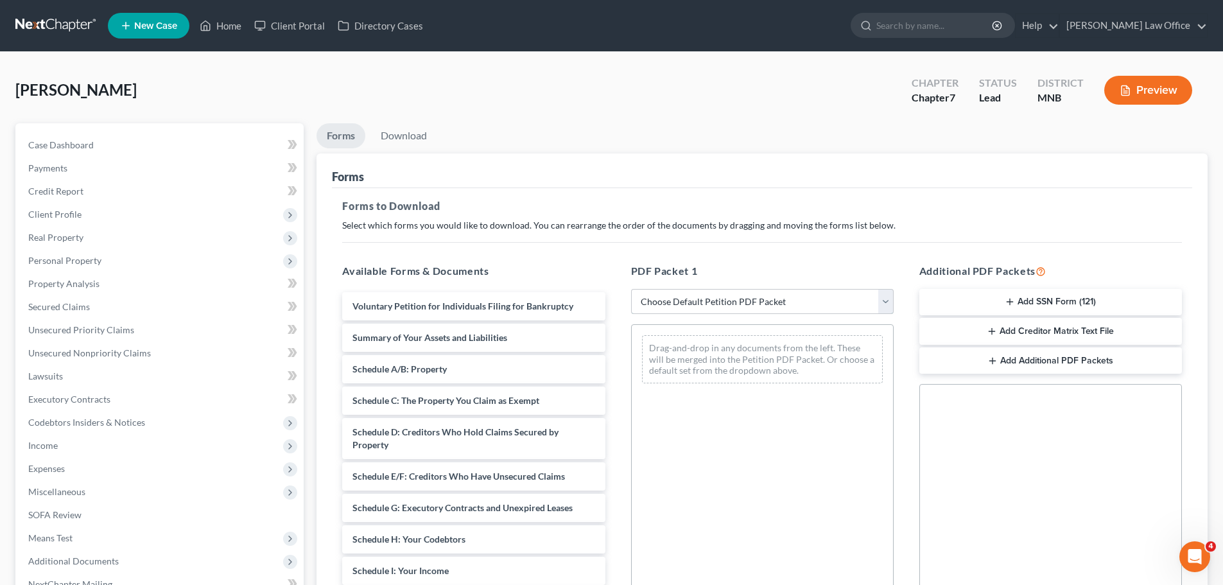
click at [885, 299] on select "Choose Default Petition PDF Packet Complete Bankruptcy Petition (all forms and …" at bounding box center [762, 302] width 263 height 26
select select "0"
click at [631, 289] on select "Choose Default Petition PDF Packet Complete Bankruptcy Petition (all forms and …" at bounding box center [762, 302] width 263 height 26
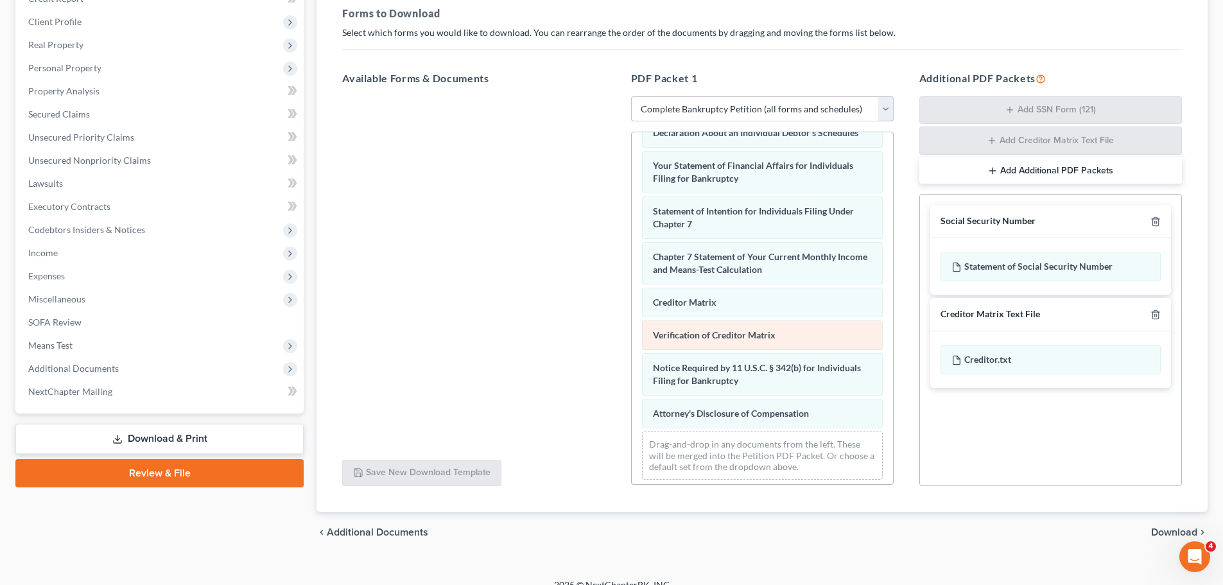
scroll to position [409, 0]
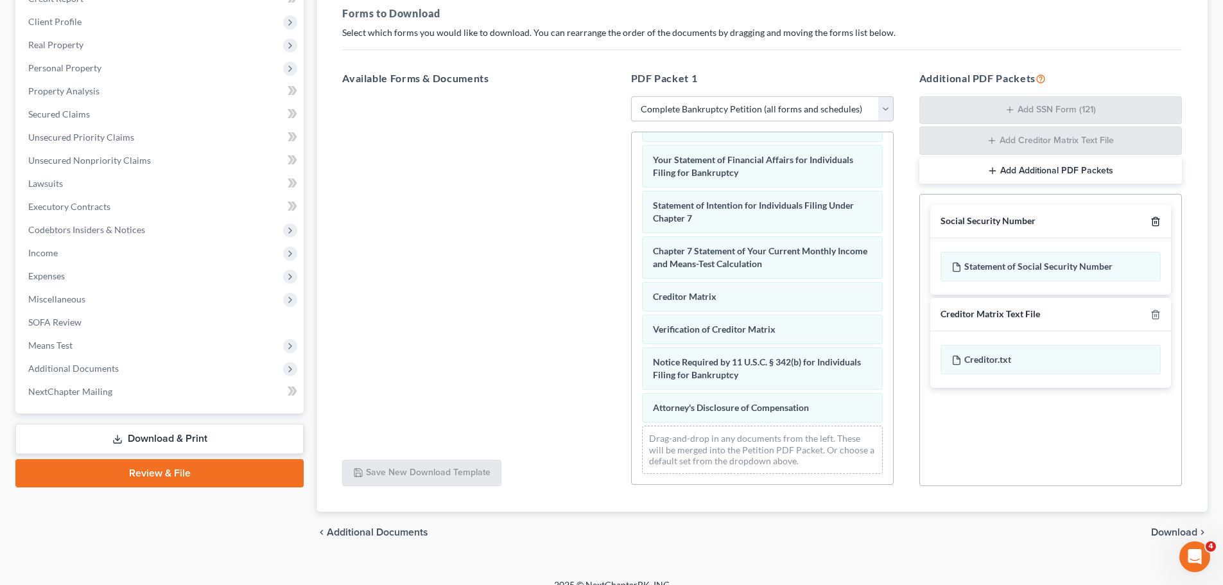
drag, startPoint x: 1155, startPoint y: 221, endPoint x: 1142, endPoint y: 238, distance: 22.0
click at [1155, 222] on icon "button" at bounding box center [1156, 221] width 10 height 10
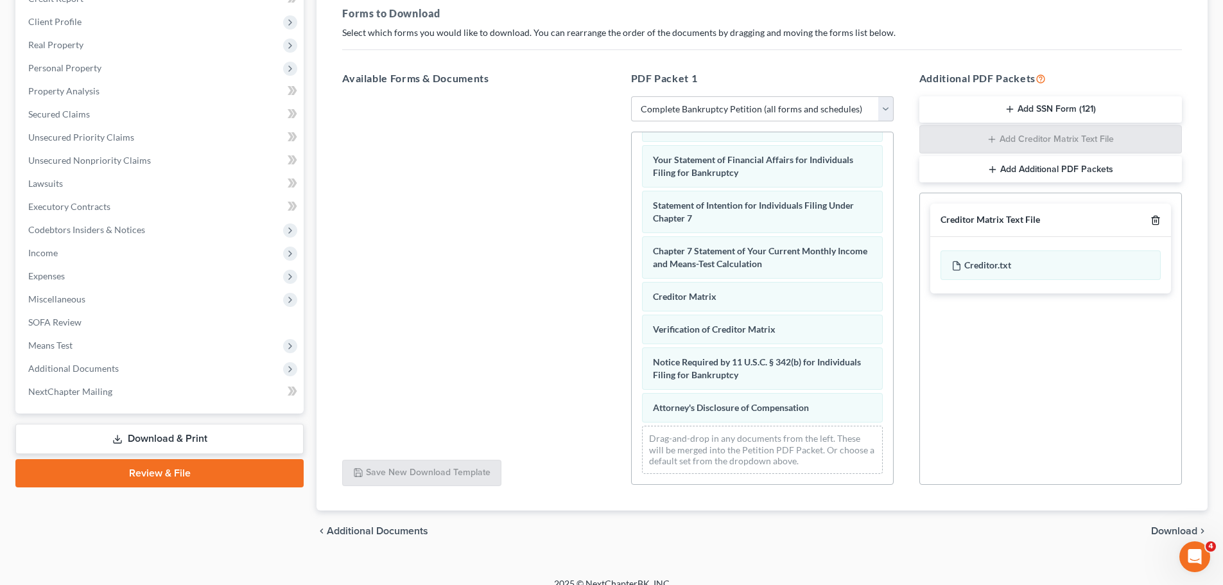
click at [1151, 221] on icon "button" at bounding box center [1156, 220] width 10 height 10
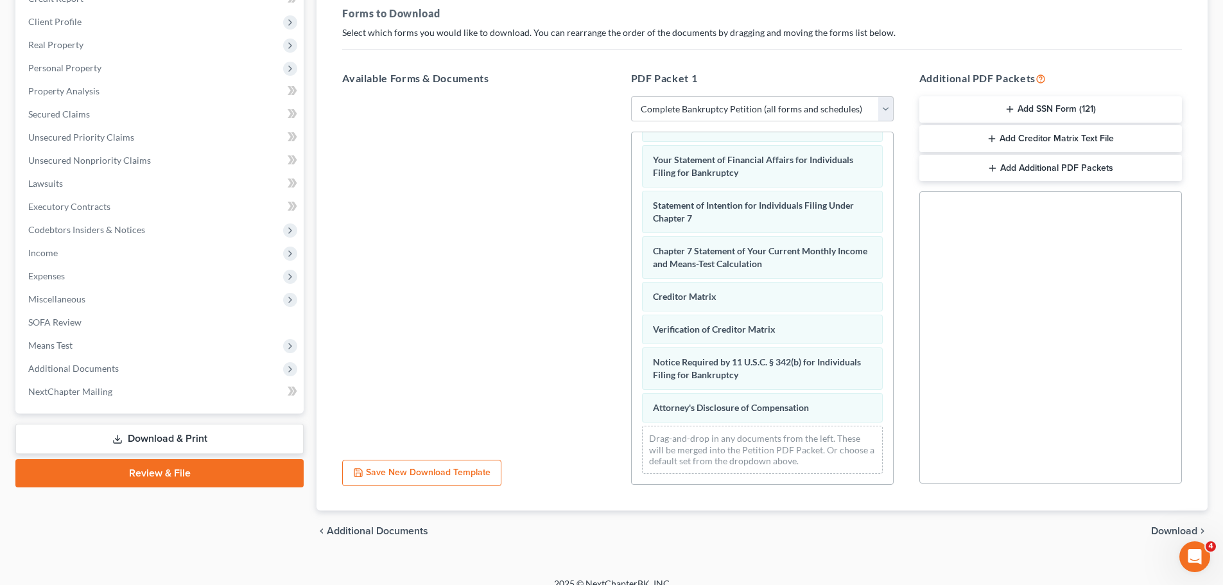
click at [1157, 528] on span "Download" at bounding box center [1174, 531] width 46 height 10
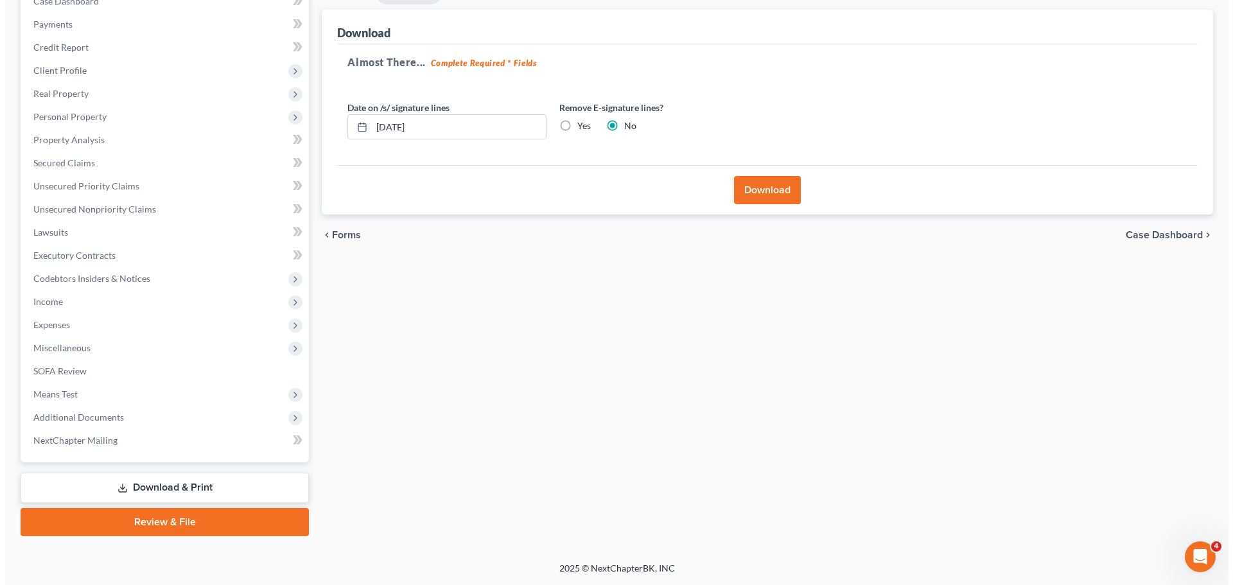
scroll to position [144, 0]
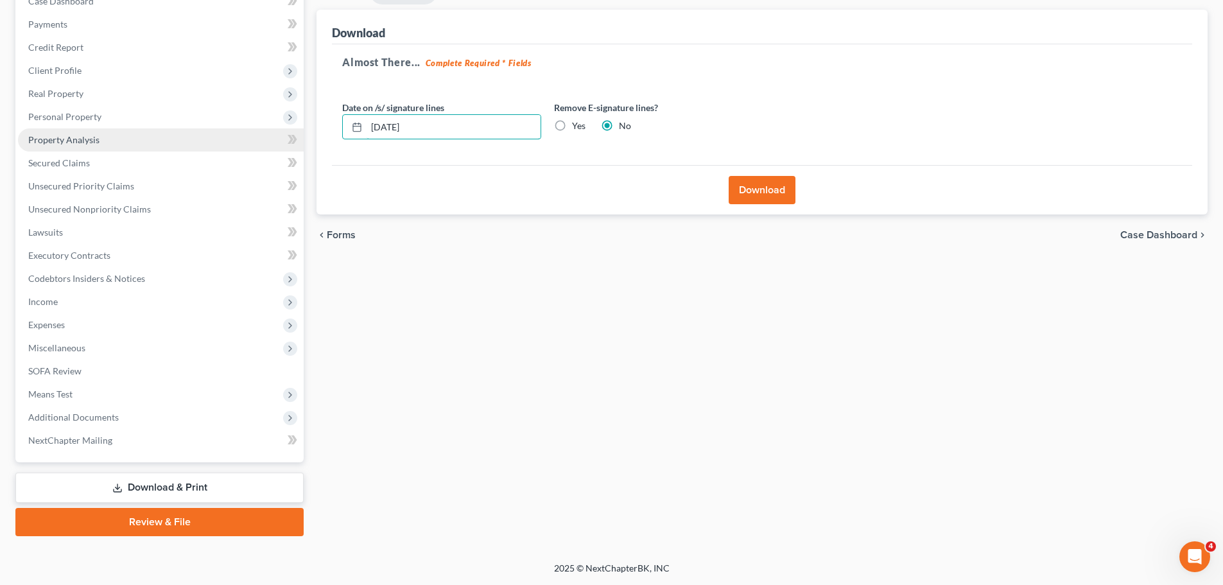
drag, startPoint x: 449, startPoint y: 126, endPoint x: 274, endPoint y: 134, distance: 174.8
click at [279, 132] on div "Petition Navigation Case Dashboard Payments Invoices Payments Payments Credit R…" at bounding box center [611, 257] width 1205 height 557
drag, startPoint x: 558, startPoint y: 121, endPoint x: 577, endPoint y: 148, distance: 33.1
click at [572, 122] on label "Yes" at bounding box center [578, 125] width 13 height 13
click at [577, 122] on input "Yes" at bounding box center [581, 123] width 8 height 8
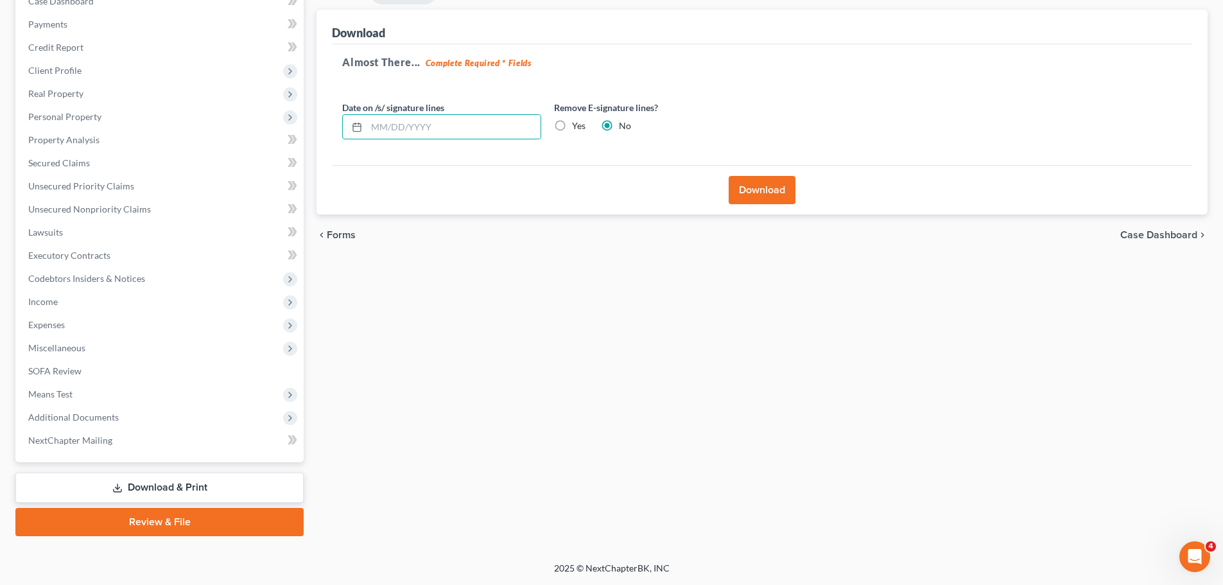
radio input "true"
radio input "false"
click at [760, 187] on button "Download" at bounding box center [762, 190] width 67 height 28
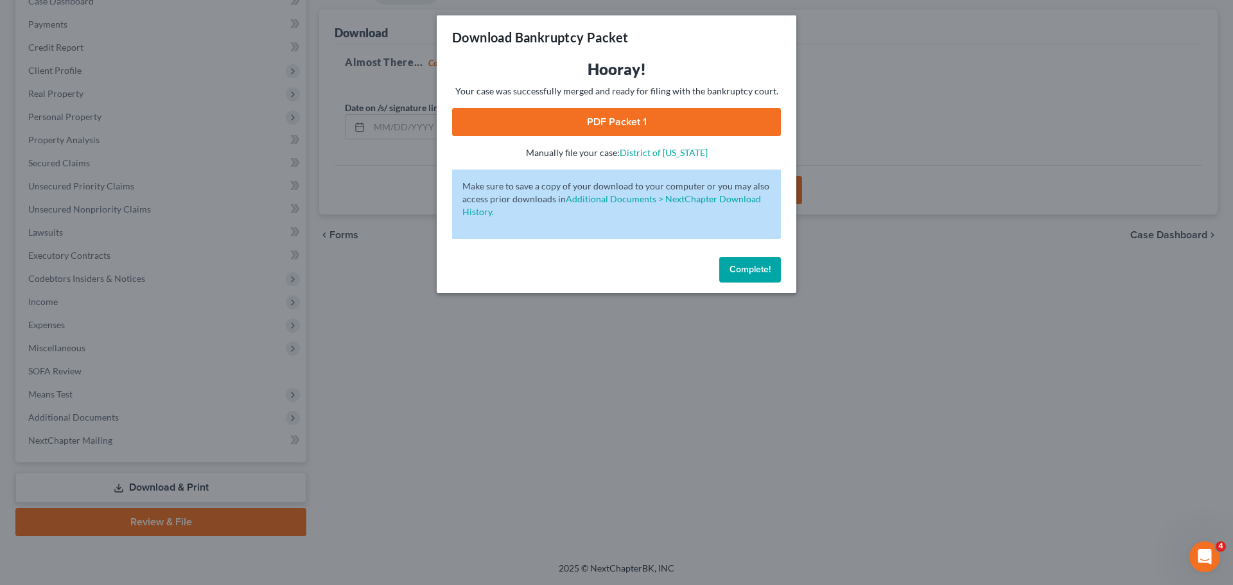
click at [595, 121] on link "PDF Packet 1" at bounding box center [616, 122] width 329 height 28
